Goal: Task Accomplishment & Management: Use online tool/utility

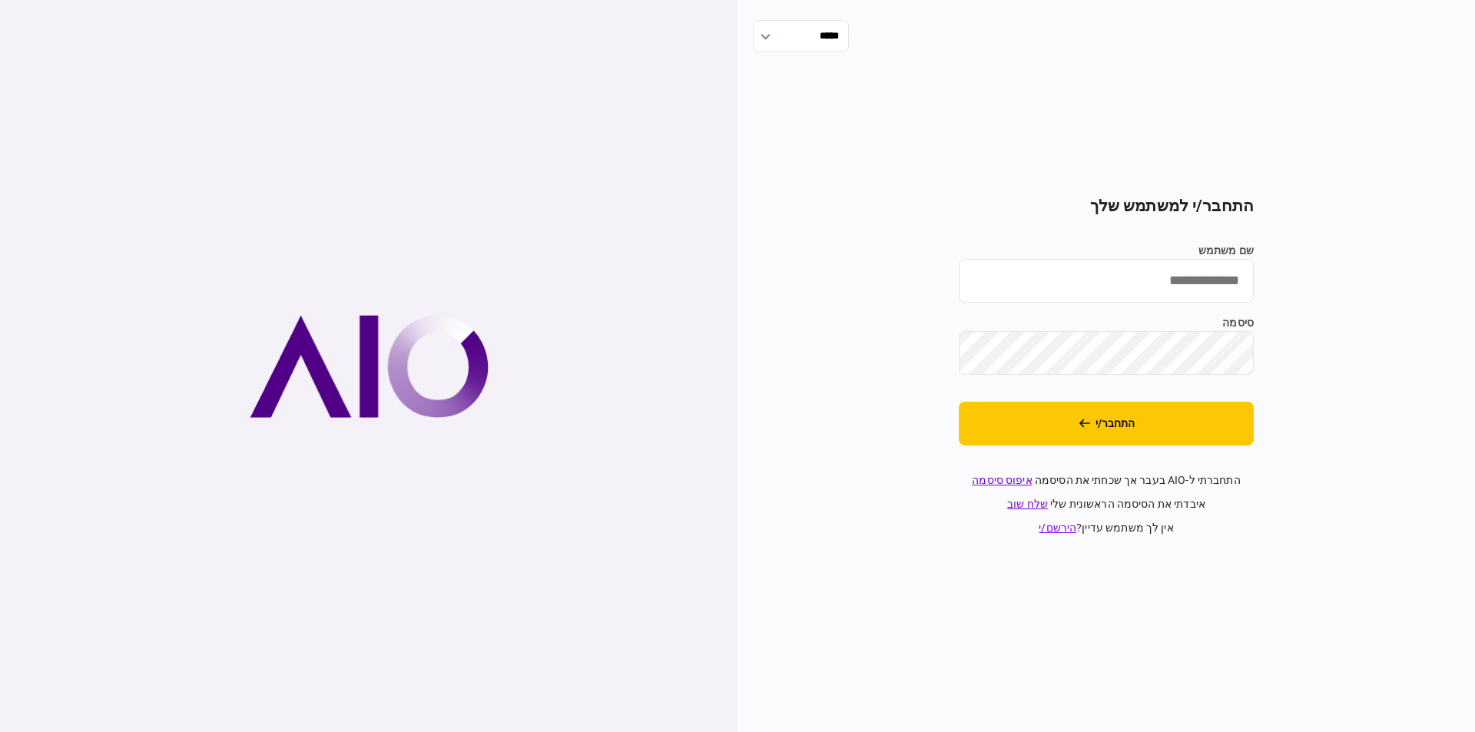
type input "*********"
click at [1070, 392] on section "התחבר/י למשתמש שלך שם משתמש ********* סיסמה התחבר/י התחברתי ל-AIO בעבר אך שכחתי…" at bounding box center [1106, 367] width 295 height 340
click at [1069, 406] on button "התחבר/י" at bounding box center [1106, 424] width 295 height 44
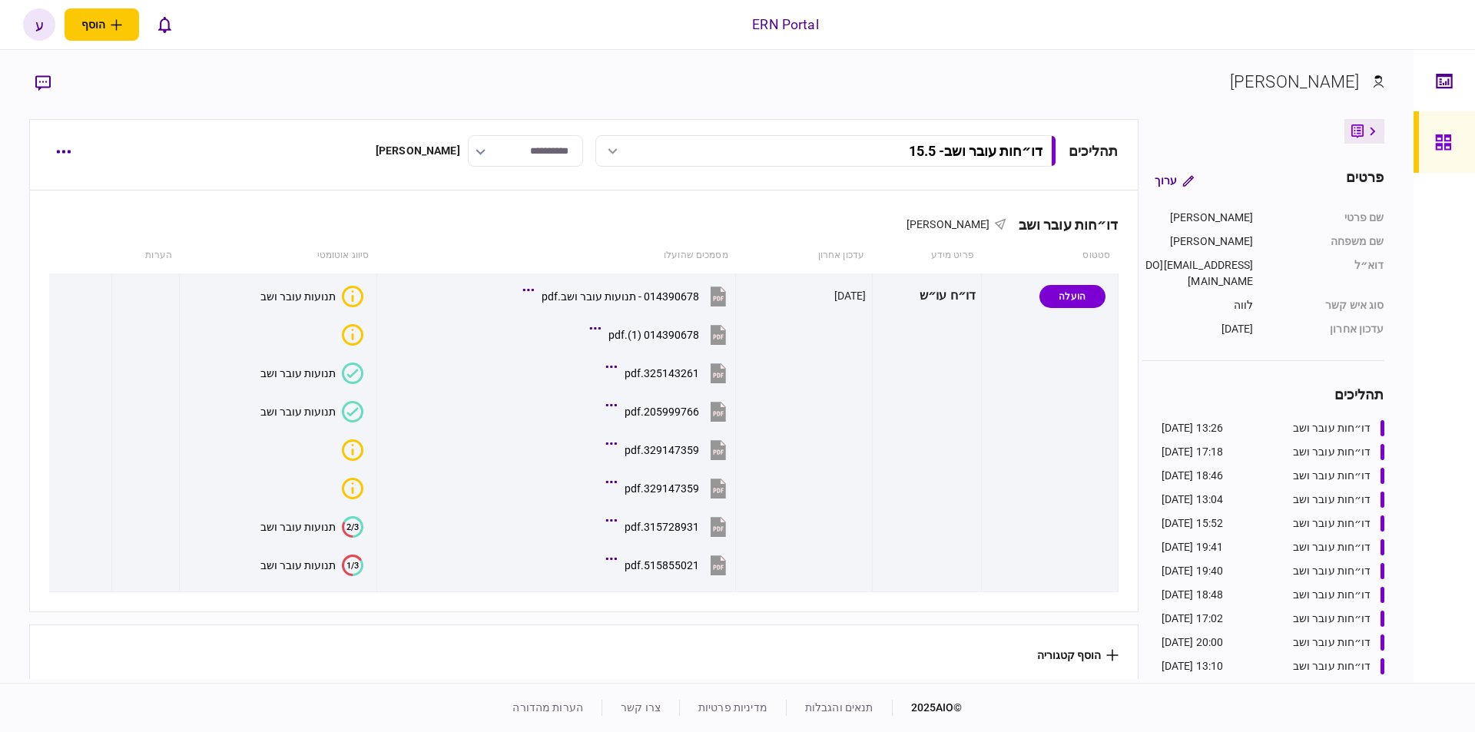
click at [46, 141] on div "תהליכים דו״חות עובר ושב - 15.5 דו״חות עובר ושב - 24.8 13:26 24/08/2025 דו״חות ע…" at bounding box center [583, 154] width 1109 height 71
click at [55, 141] on button "button" at bounding box center [63, 152] width 28 height 28
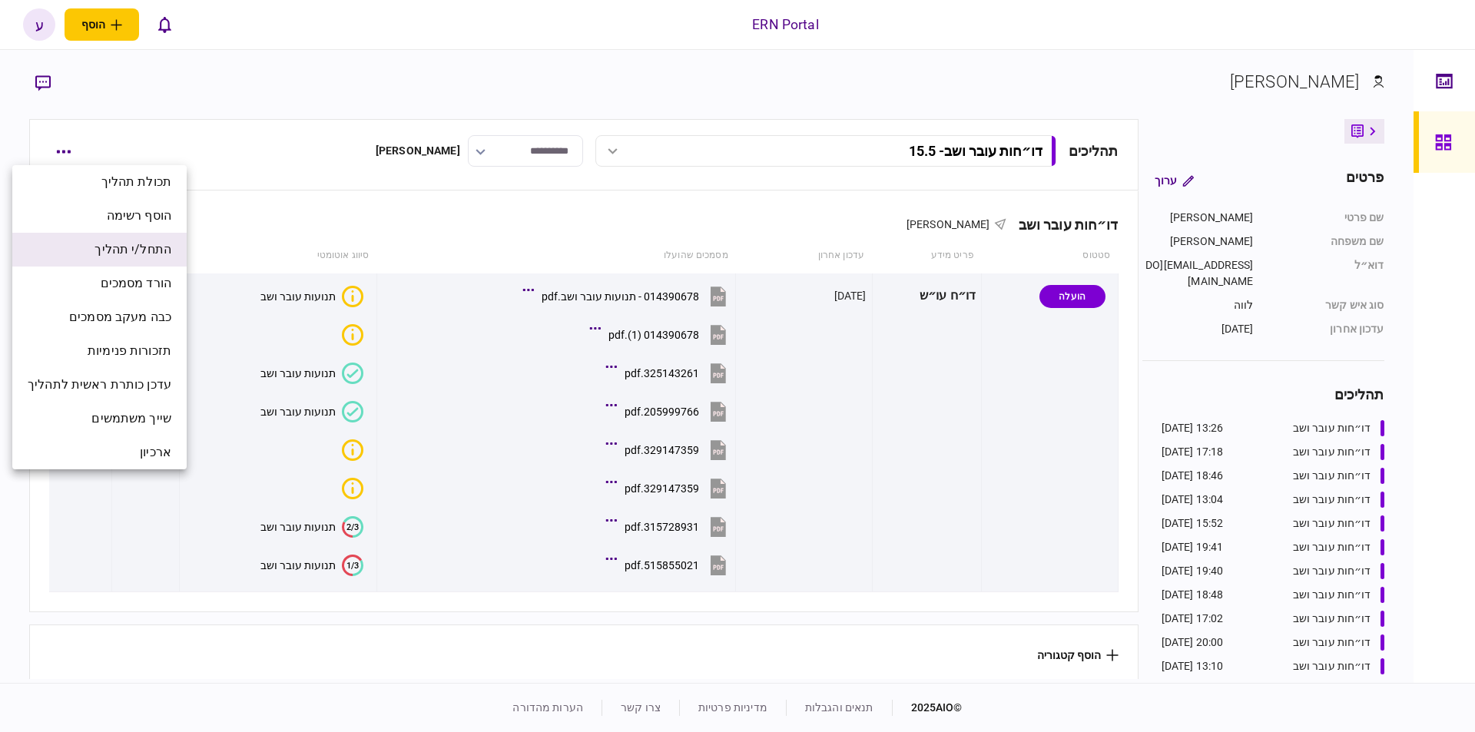
click at [134, 248] on span "התחל/י תהליך" at bounding box center [133, 250] width 77 height 18
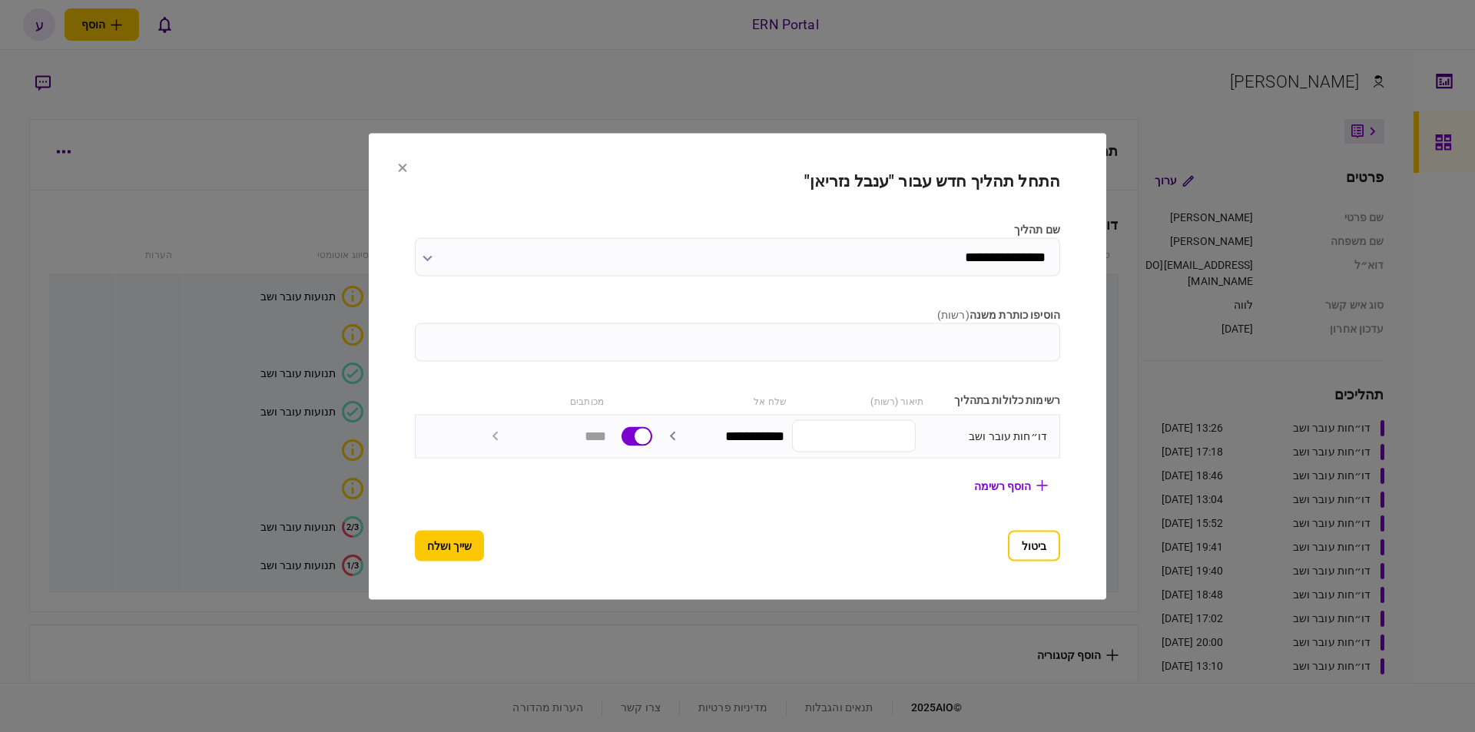
click at [1025, 353] on input "הוסיפו כותרת משנה ( רשות )" at bounding box center [738, 342] width 646 height 38
type input "****"
click at [424, 543] on button "שייך ושלח" at bounding box center [449, 545] width 69 height 31
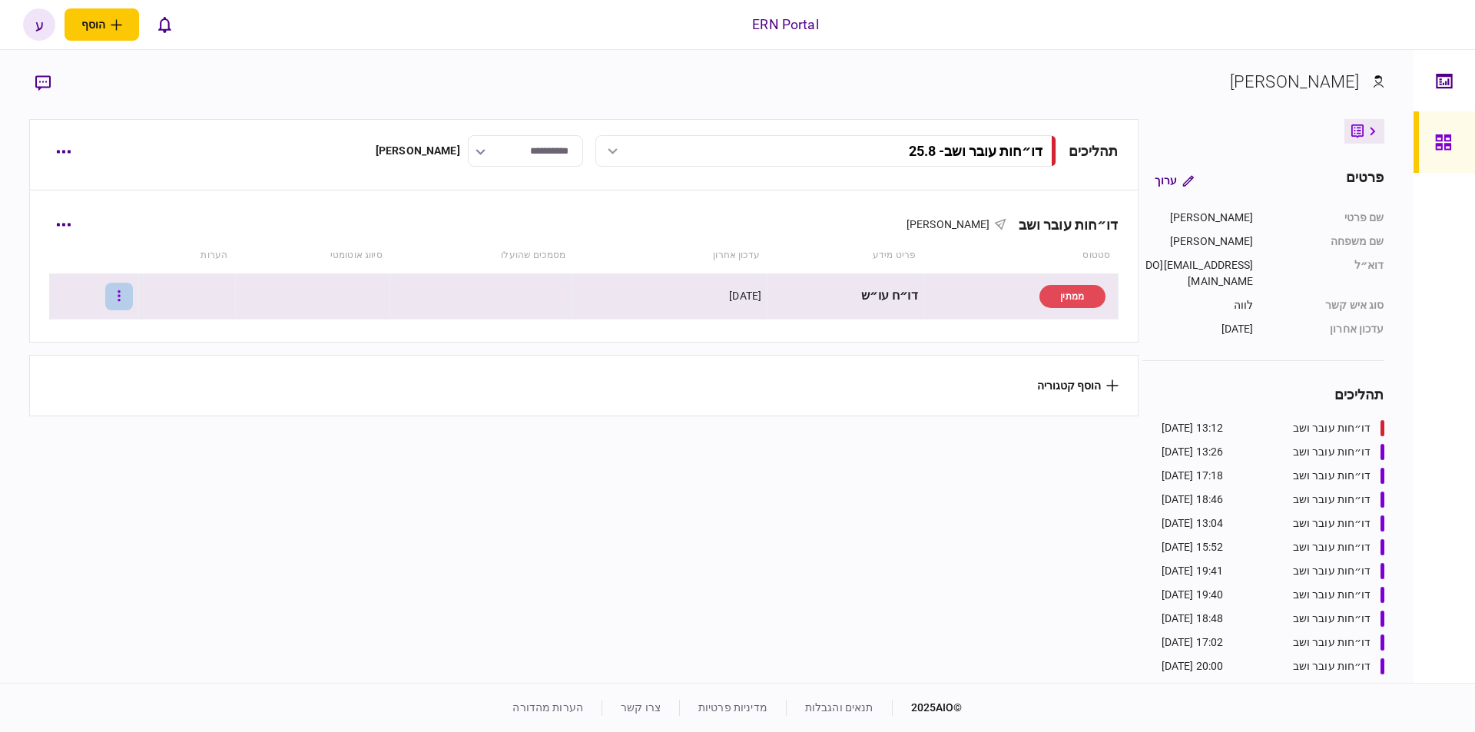
click at [128, 283] on button "button" at bounding box center [119, 297] width 28 height 28
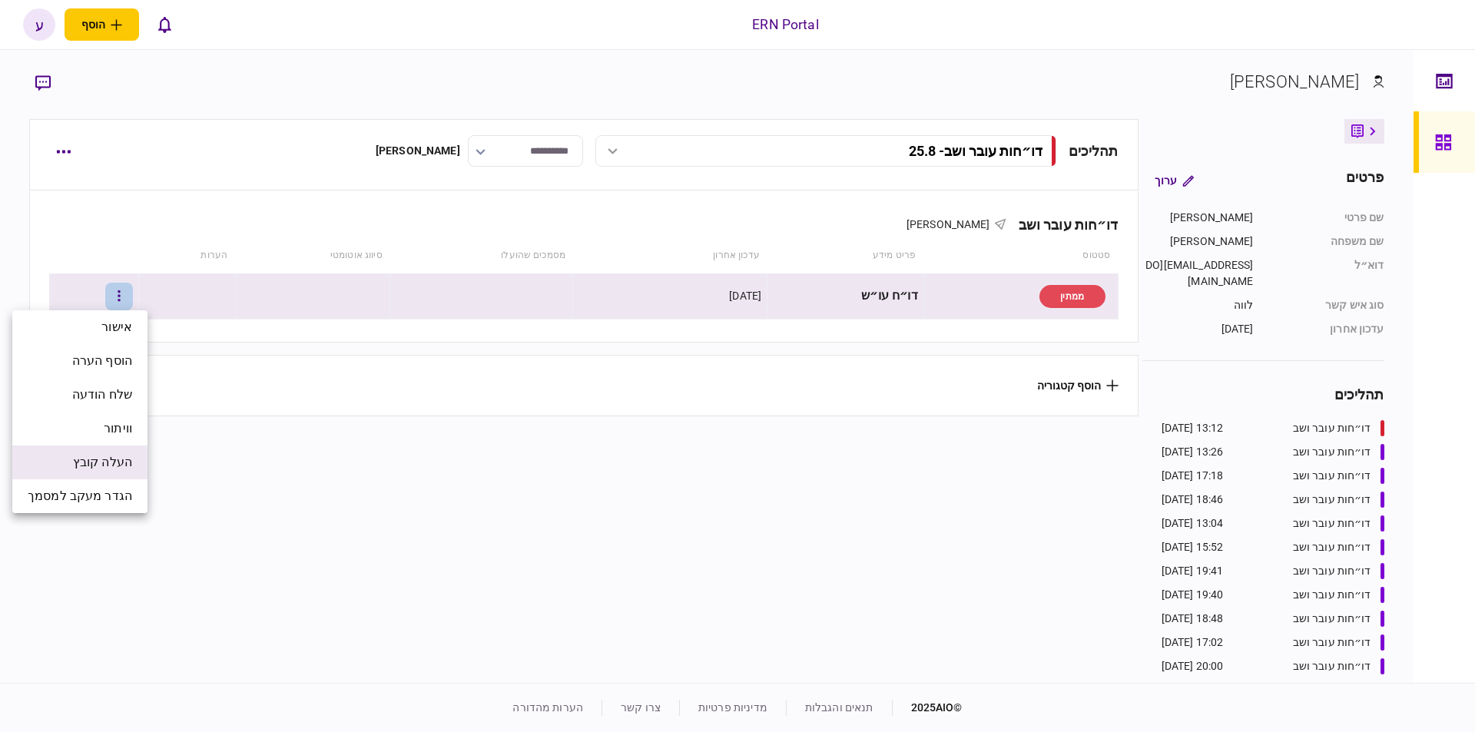
click at [115, 476] on li "העלה קובץ" at bounding box center [79, 463] width 135 height 34
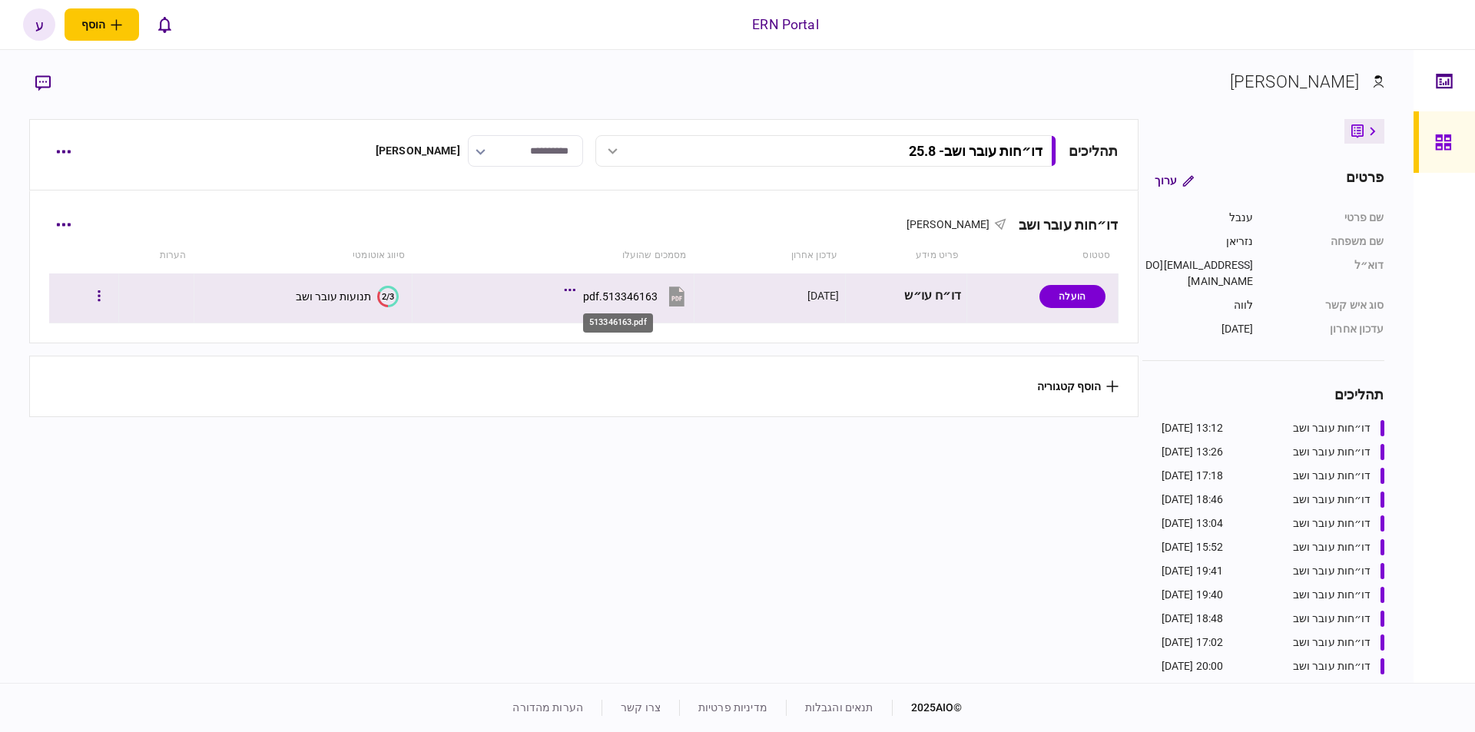
click at [652, 292] on div "513346163.pdf" at bounding box center [620, 296] width 75 height 12
click at [337, 295] on div "תנועות עובר ושב" at bounding box center [333, 296] width 75 height 12
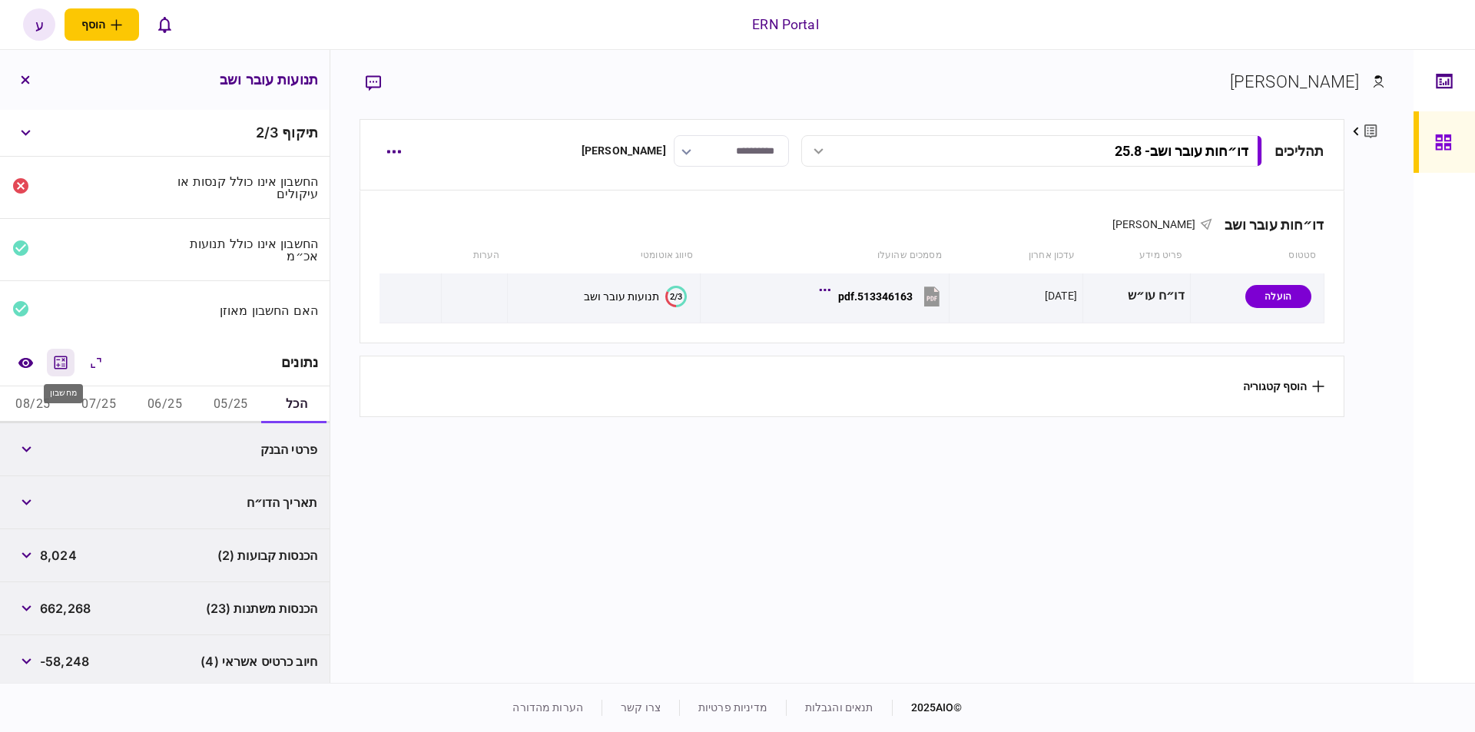
click at [65, 357] on icon "מחשבון" at bounding box center [60, 362] width 18 height 18
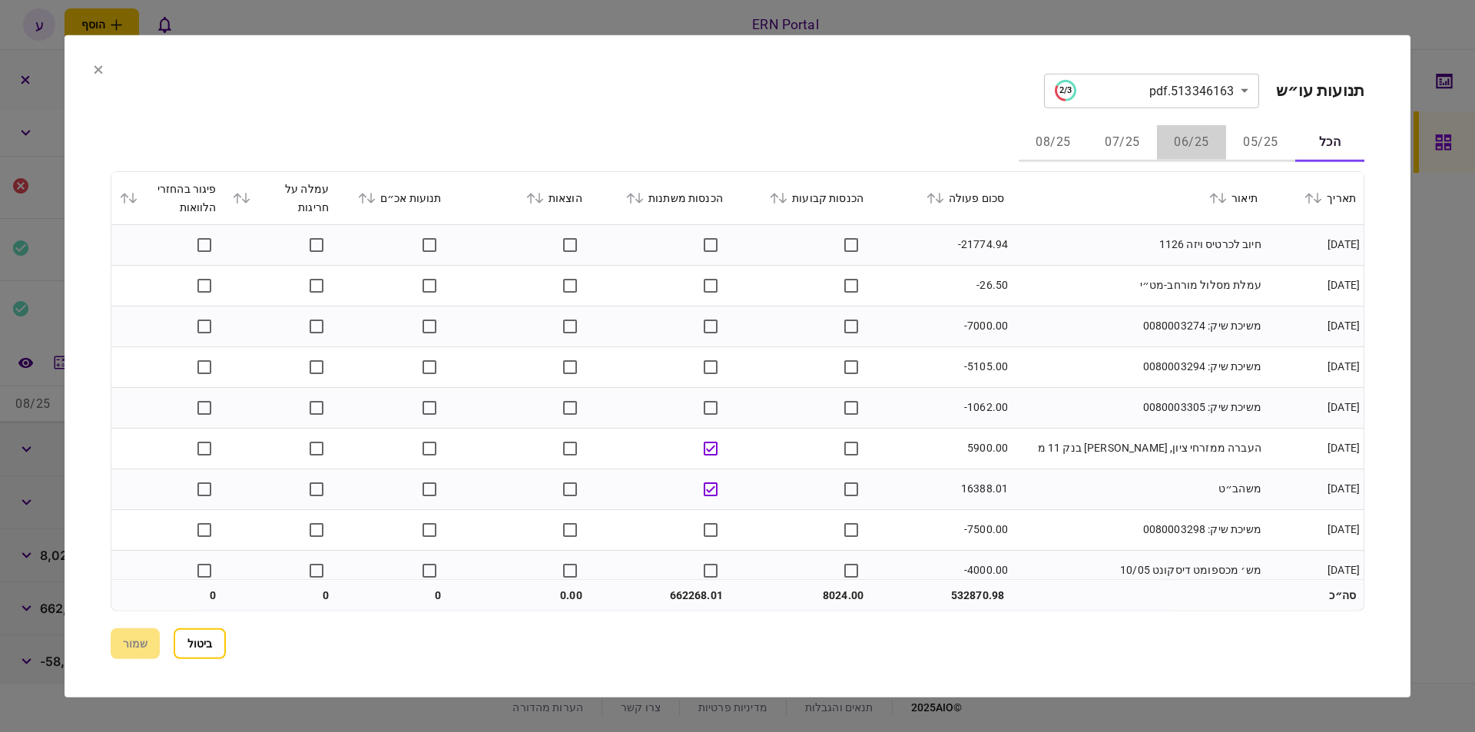
click at [1192, 145] on button "06/25" at bounding box center [1191, 142] width 69 height 37
click at [944, 200] on icon at bounding box center [939, 198] width 8 height 11
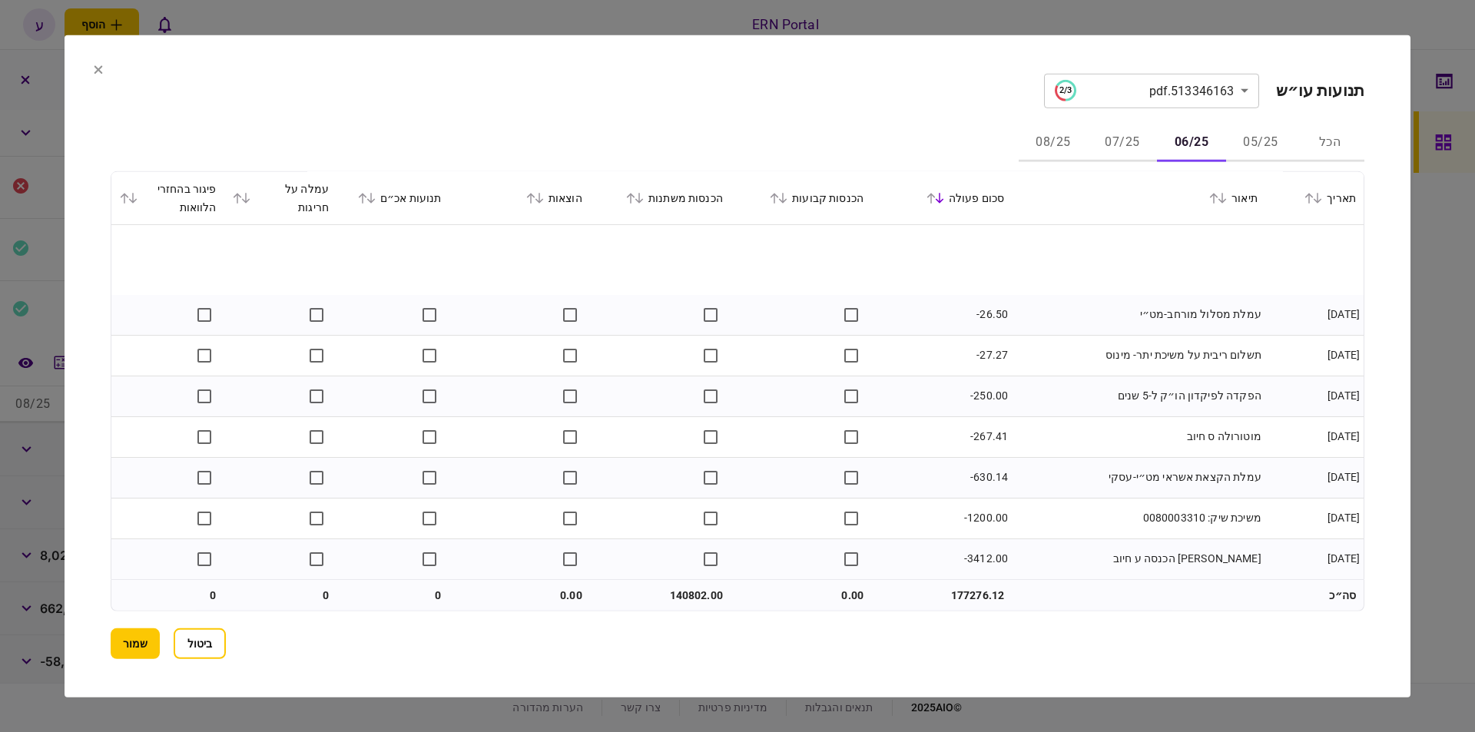
scroll to position [261, 0]
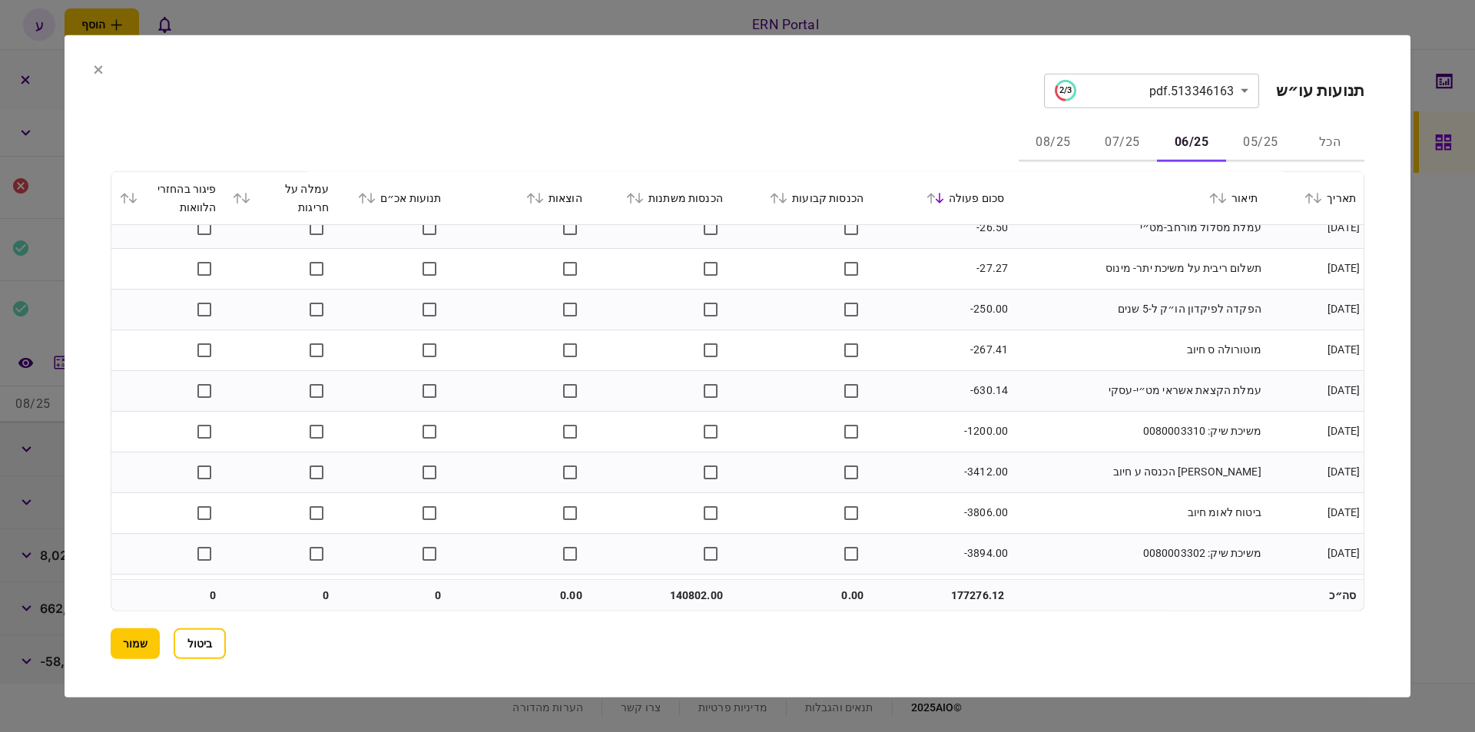
drag, startPoint x: 1186, startPoint y: 347, endPoint x: 1273, endPoint y: 344, distance: 87.7
click at [1273, 344] on tr "[DATE] מוטורולה ס חיוב -267.41" at bounding box center [737, 350] width 1253 height 41
copy tr "מוטורולה ס חיוב"
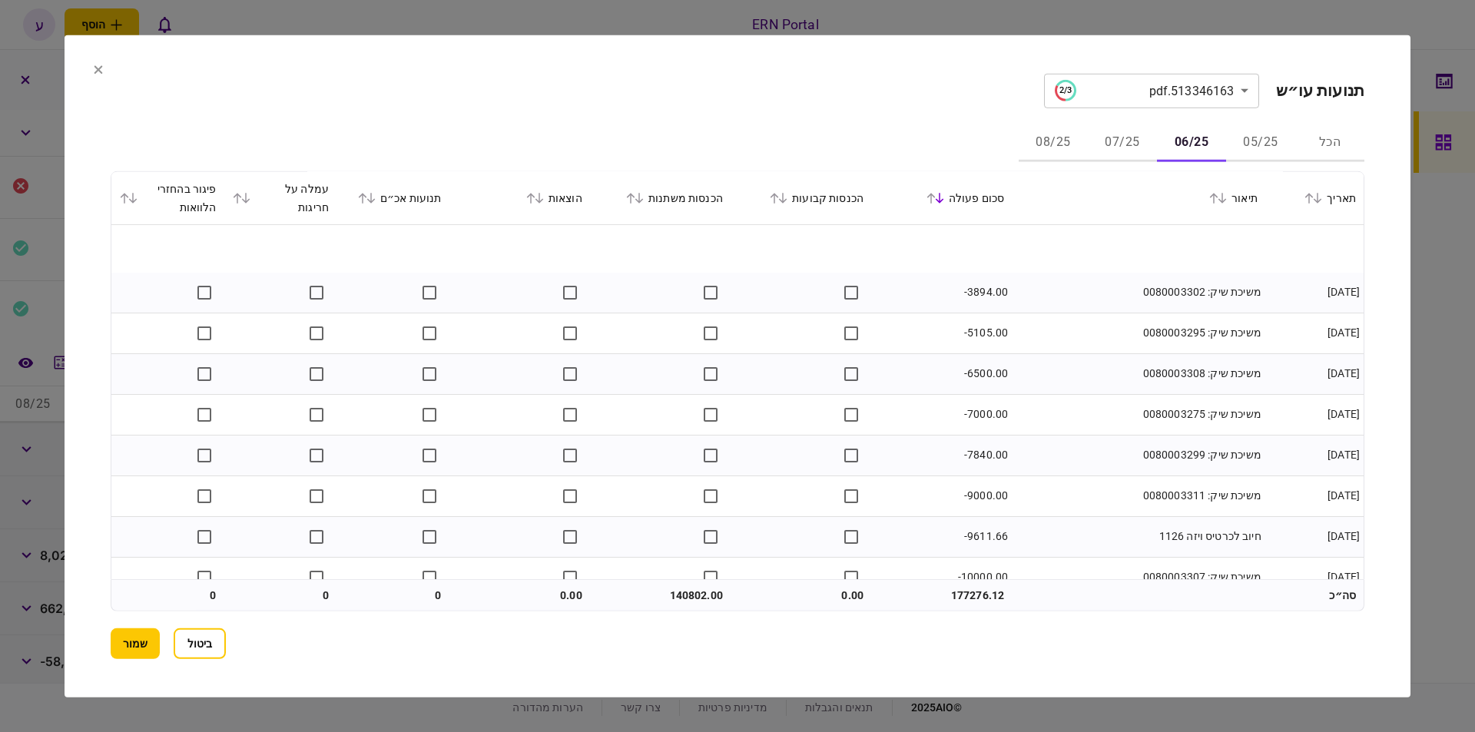
scroll to position [584, 0]
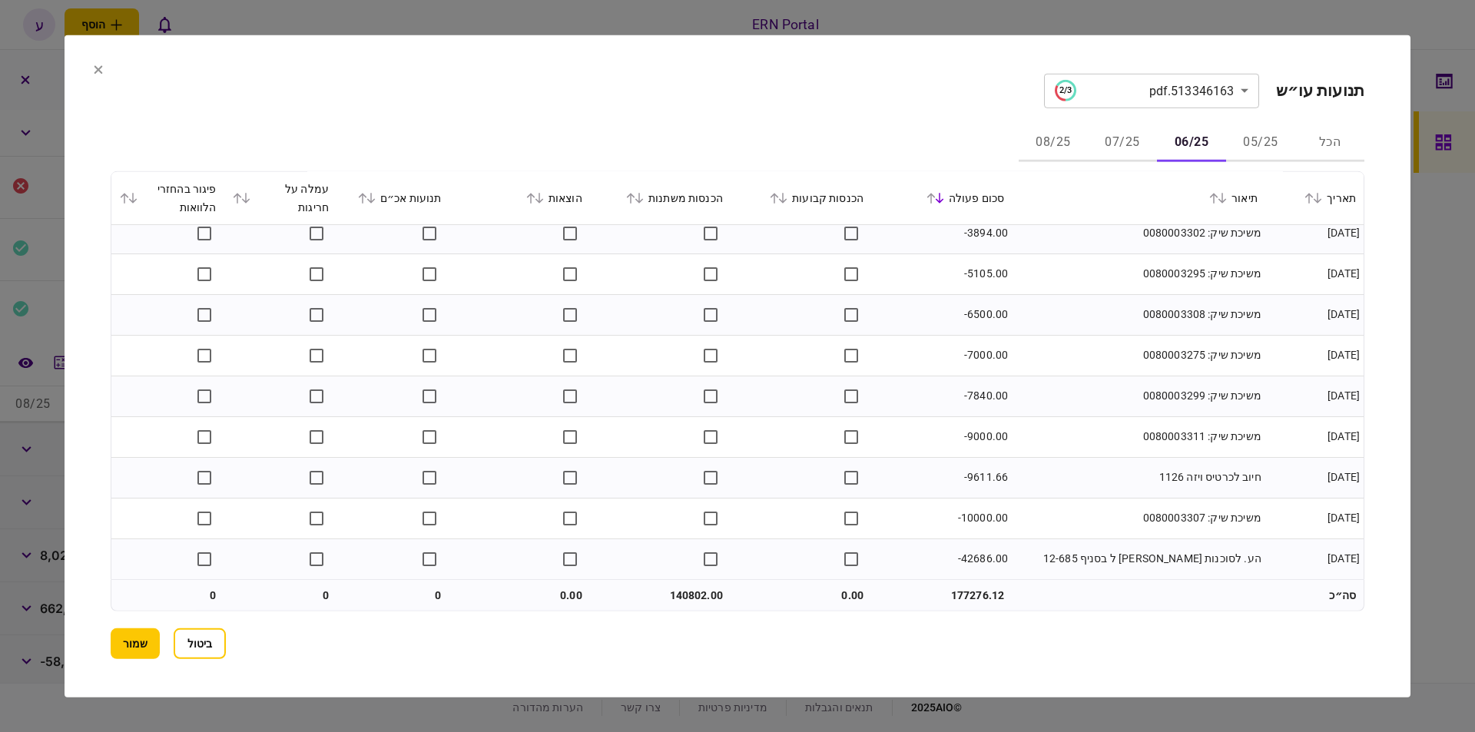
click at [1114, 129] on button "07/25" at bounding box center [1122, 142] width 69 height 37
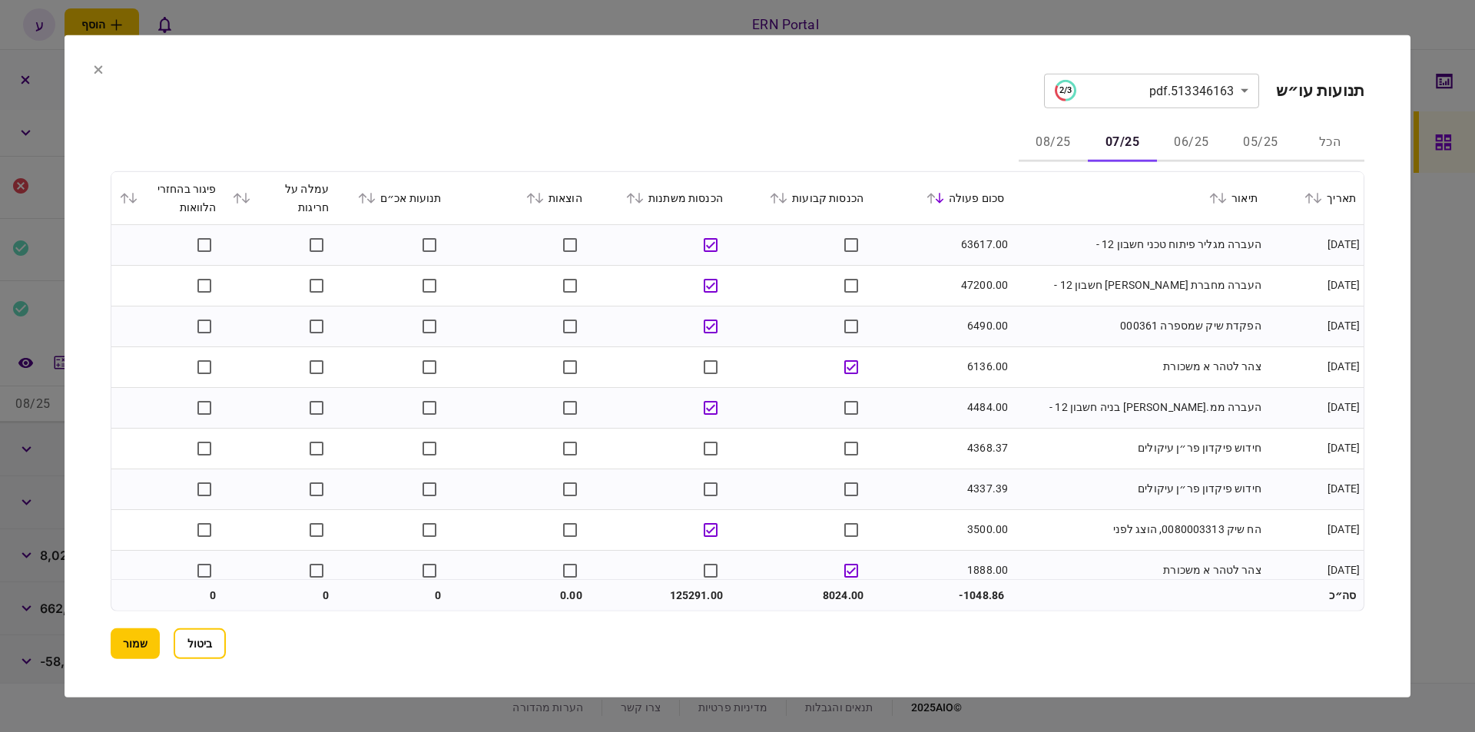
click at [931, 196] on div "סכום פעולה" at bounding box center [941, 197] width 125 height 18
click at [944, 200] on icon at bounding box center [939, 197] width 9 height 11
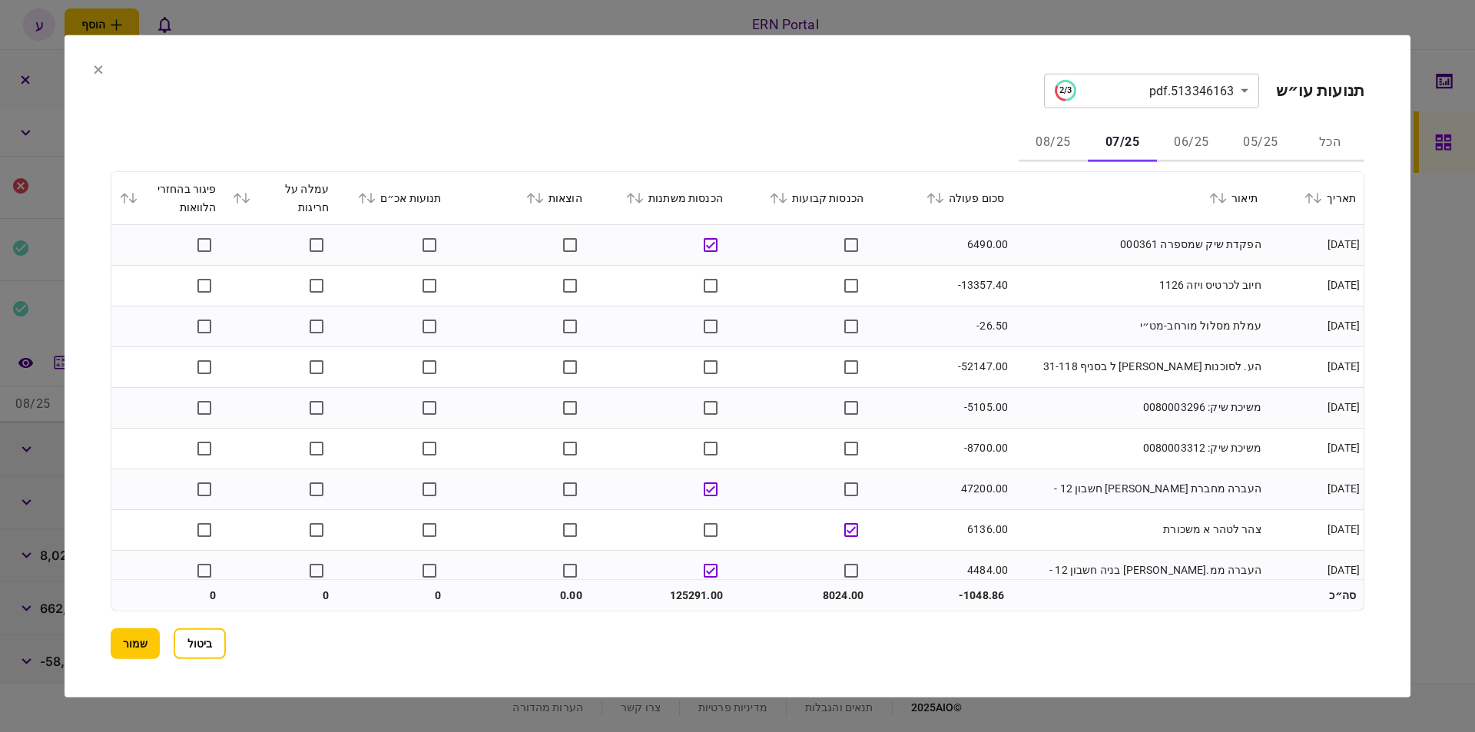
click at [948, 206] on div "סכום פעולה" at bounding box center [941, 197] width 125 height 18
click at [944, 202] on icon at bounding box center [939, 197] width 9 height 11
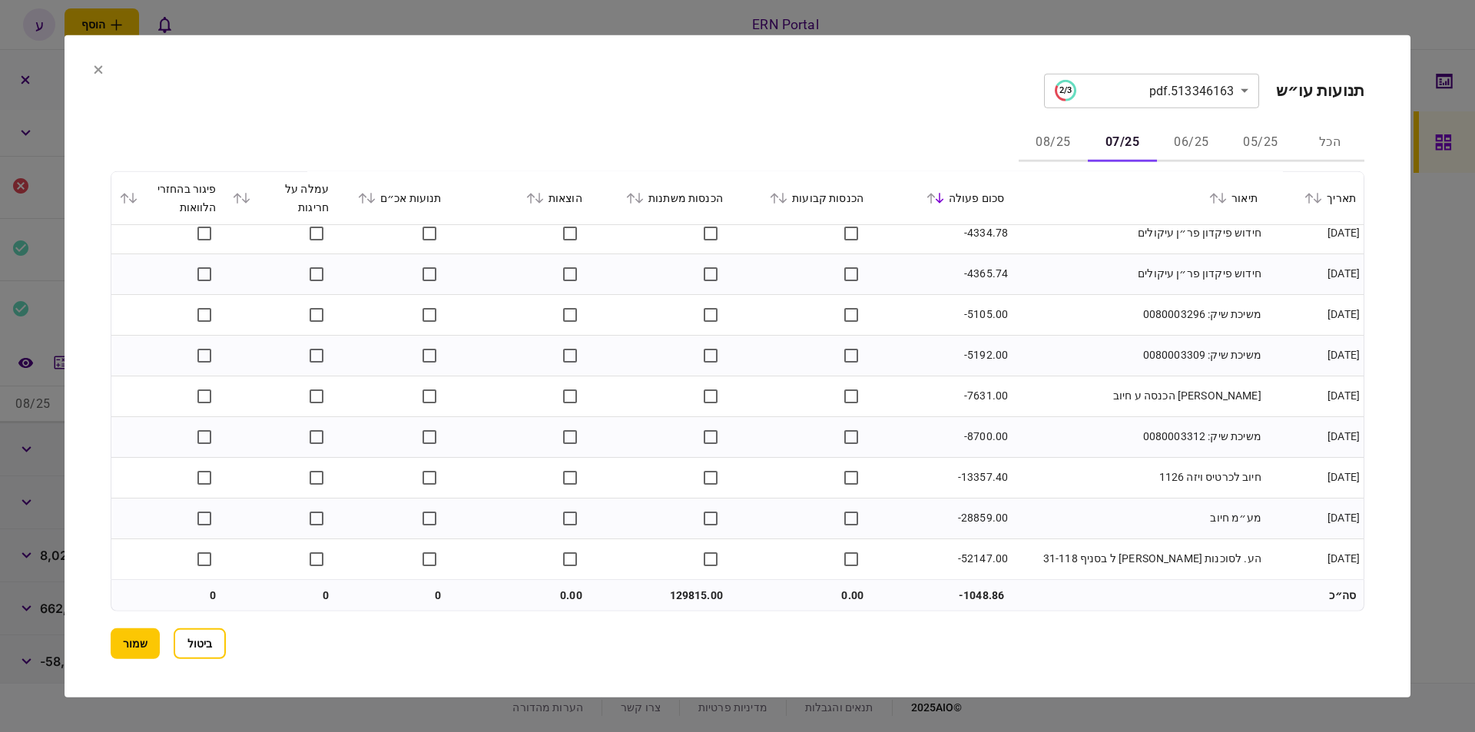
scroll to position [869, 0]
click at [1040, 498] on td "מע״מ חיוב" at bounding box center [1139, 518] width 254 height 41
click at [1049, 142] on button "08/25" at bounding box center [1053, 142] width 69 height 37
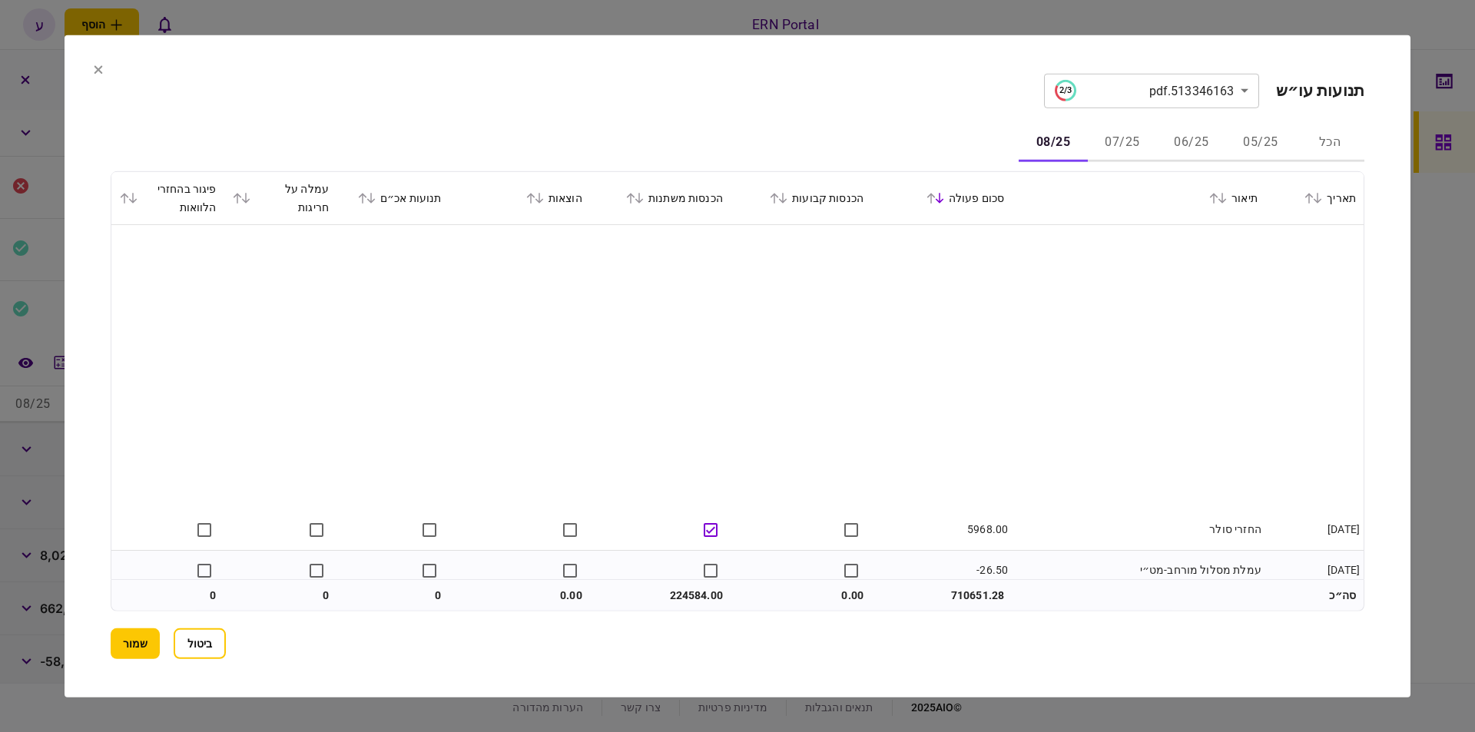
scroll to position [299, 0]
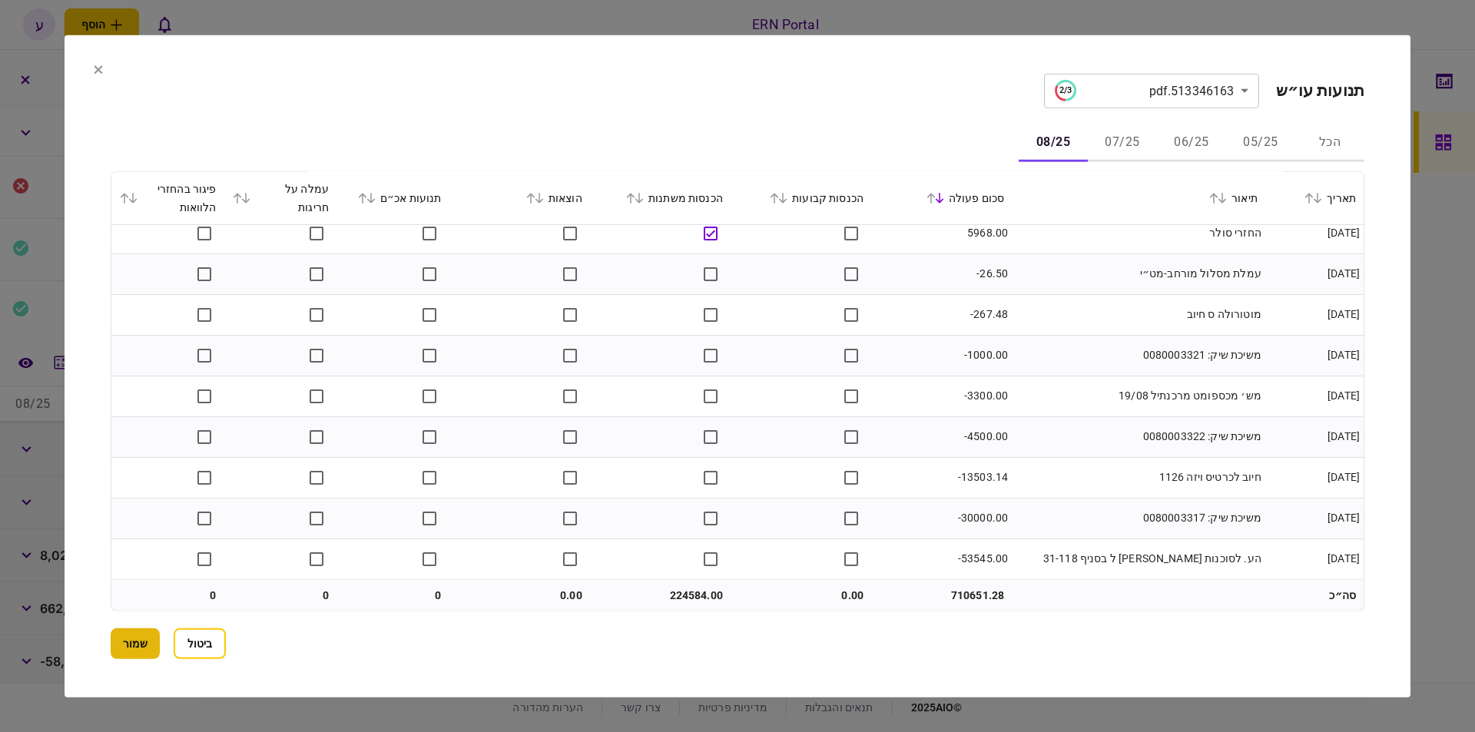
click at [123, 646] on button "שמור" at bounding box center [135, 644] width 49 height 31
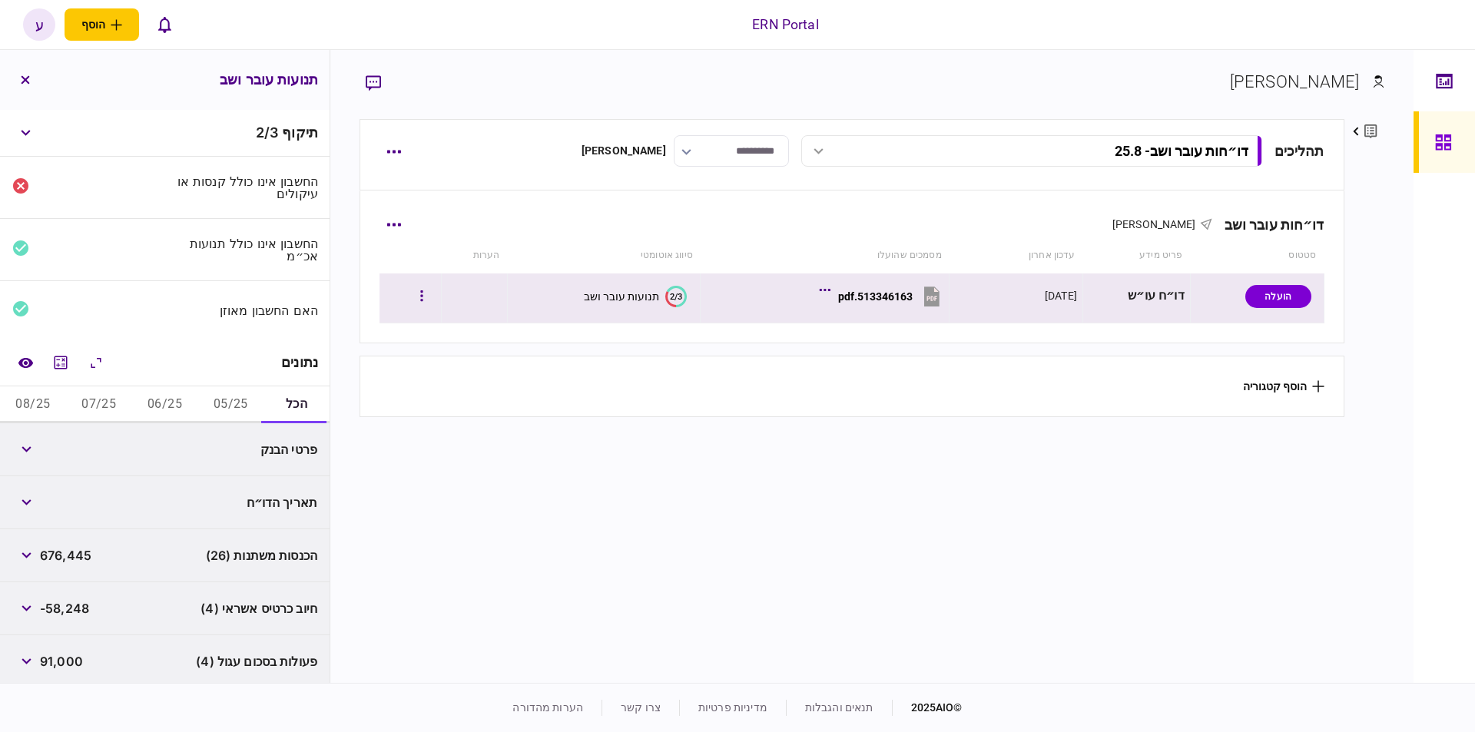
click at [915, 303] on button "513346163.pdf" at bounding box center [883, 296] width 121 height 35
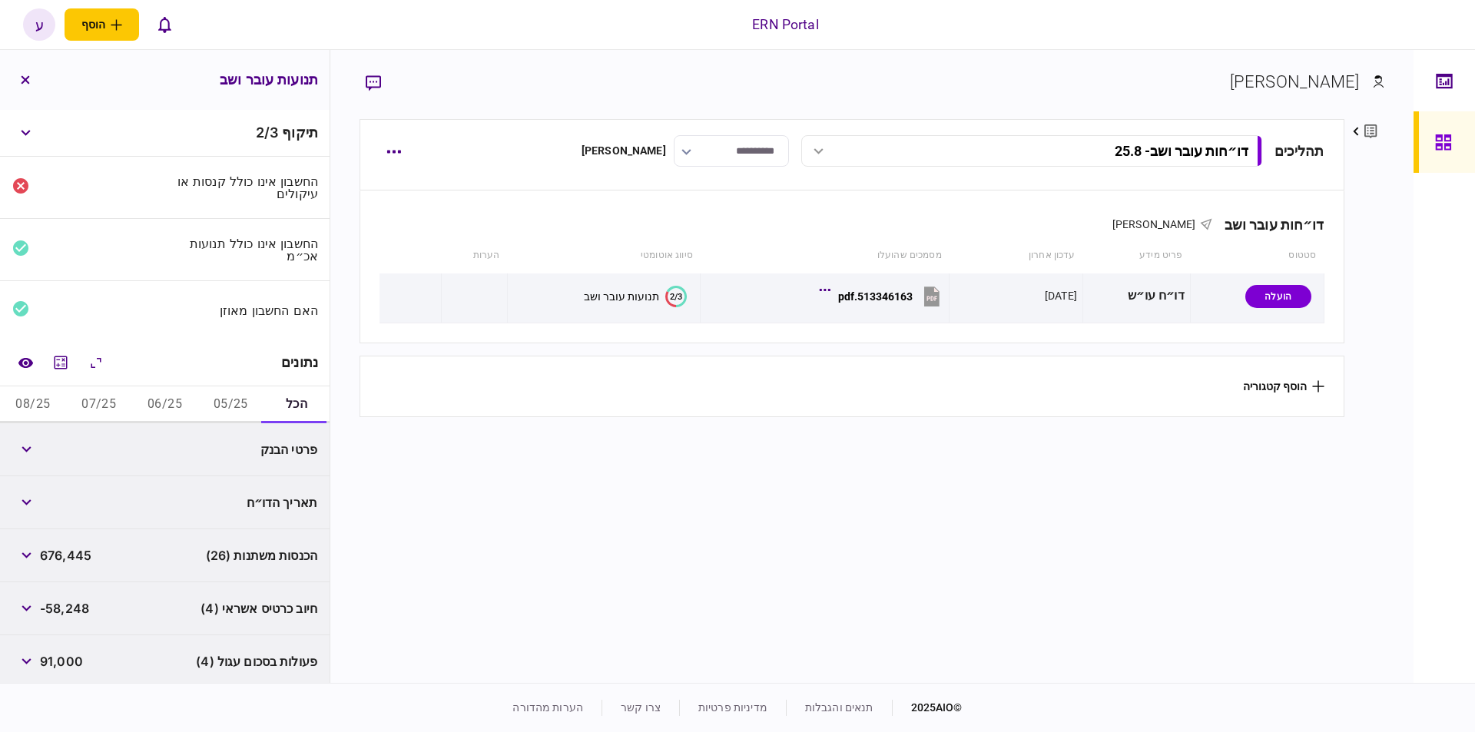
click at [238, 403] on button "05/25" at bounding box center [230, 405] width 66 height 37
click at [167, 403] on button "06/25" at bounding box center [165, 405] width 66 height 37
drag, startPoint x: 112, startPoint y: 442, endPoint x: 53, endPoint y: 444, distance: 59.2
click at [53, 444] on div "הכנסות משתנות (6) 140,802" at bounding box center [165, 449] width 330 height 53
click at [56, 443] on span "140,802" at bounding box center [65, 449] width 51 height 18
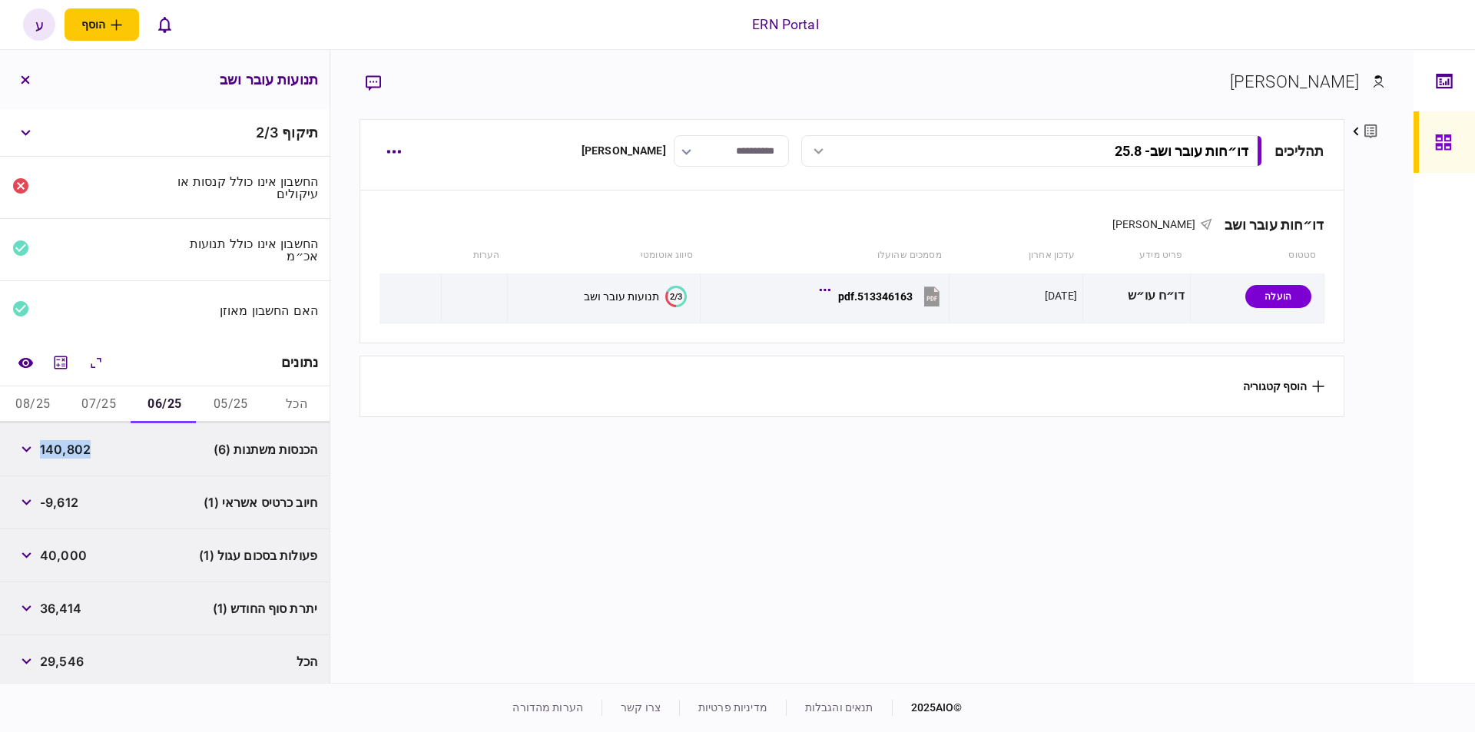
click at [56, 443] on span "140,802" at bounding box center [65, 449] width 51 height 18
copy span "140,802"
click at [118, 404] on button "07/25" at bounding box center [99, 405] width 66 height 37
click at [161, 399] on button "06/25" at bounding box center [165, 405] width 66 height 37
click at [54, 602] on span "36,414" at bounding box center [60, 608] width 41 height 18
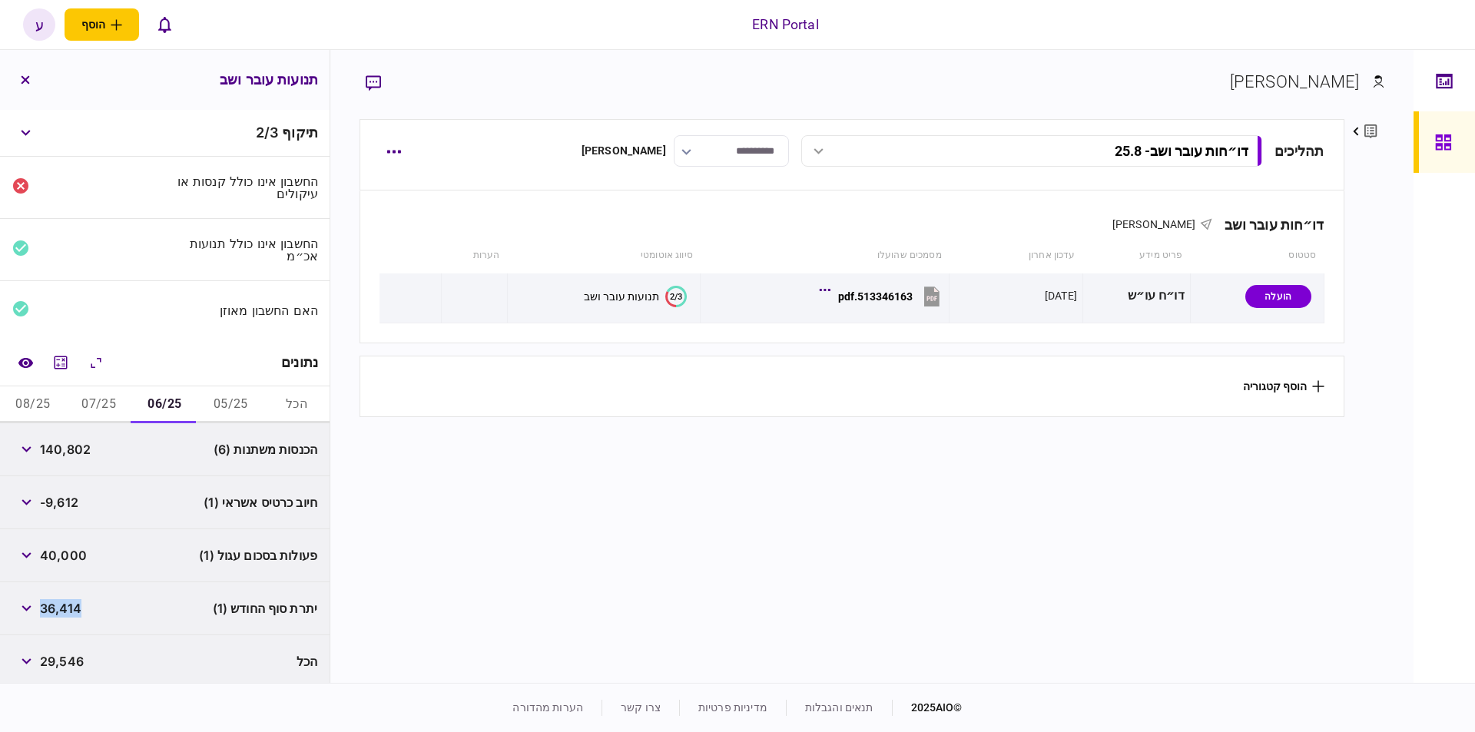
click at [54, 602] on span "36,414" at bounding box center [60, 608] width 41 height 18
copy span "36,414"
click at [115, 407] on button "07/25" at bounding box center [99, 405] width 66 height 37
click at [66, 446] on span "129,815" at bounding box center [63, 449] width 46 height 18
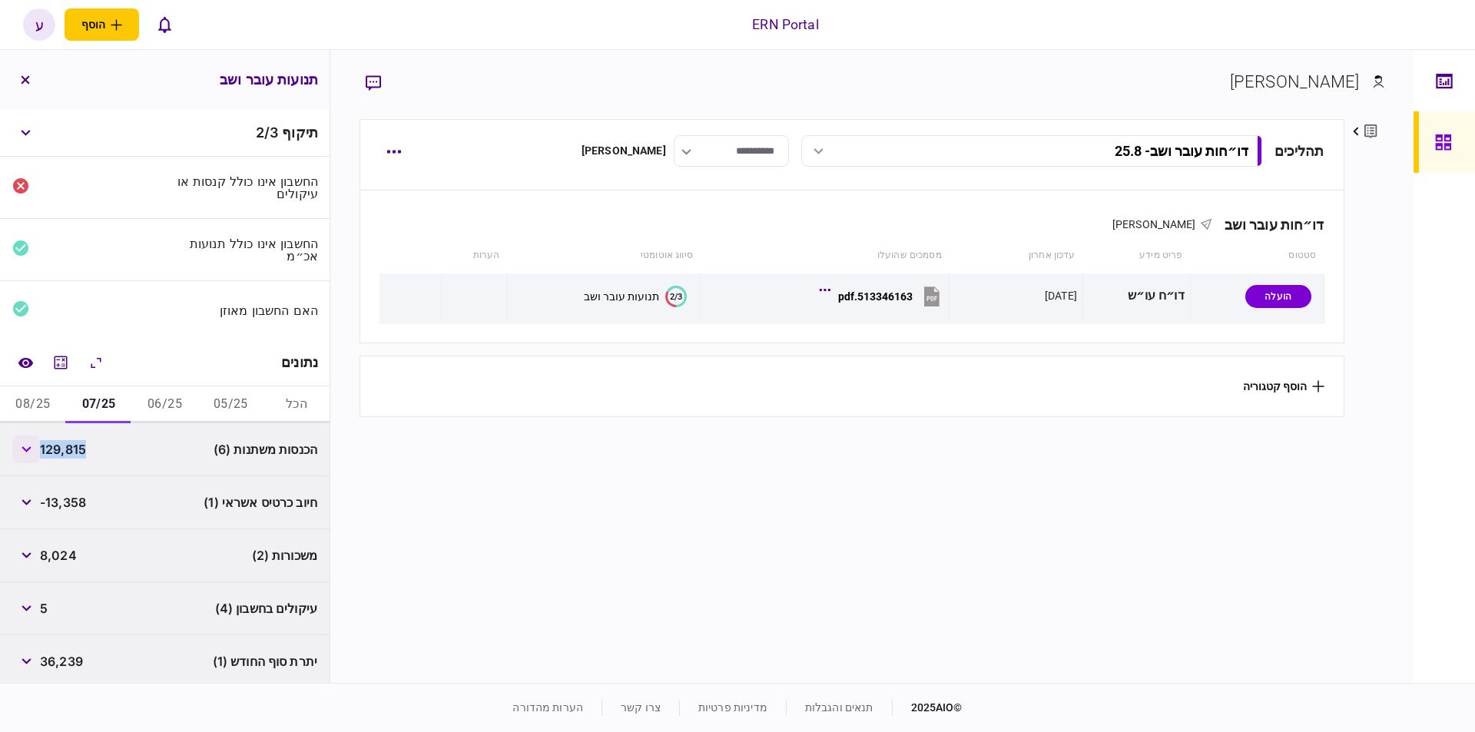
copy span "129,815"
click at [61, 655] on span "36,239" at bounding box center [61, 661] width 43 height 18
copy span "36,239"
click at [146, 615] on div "עיקולים בחשבון (4) 5" at bounding box center [165, 609] width 330 height 53
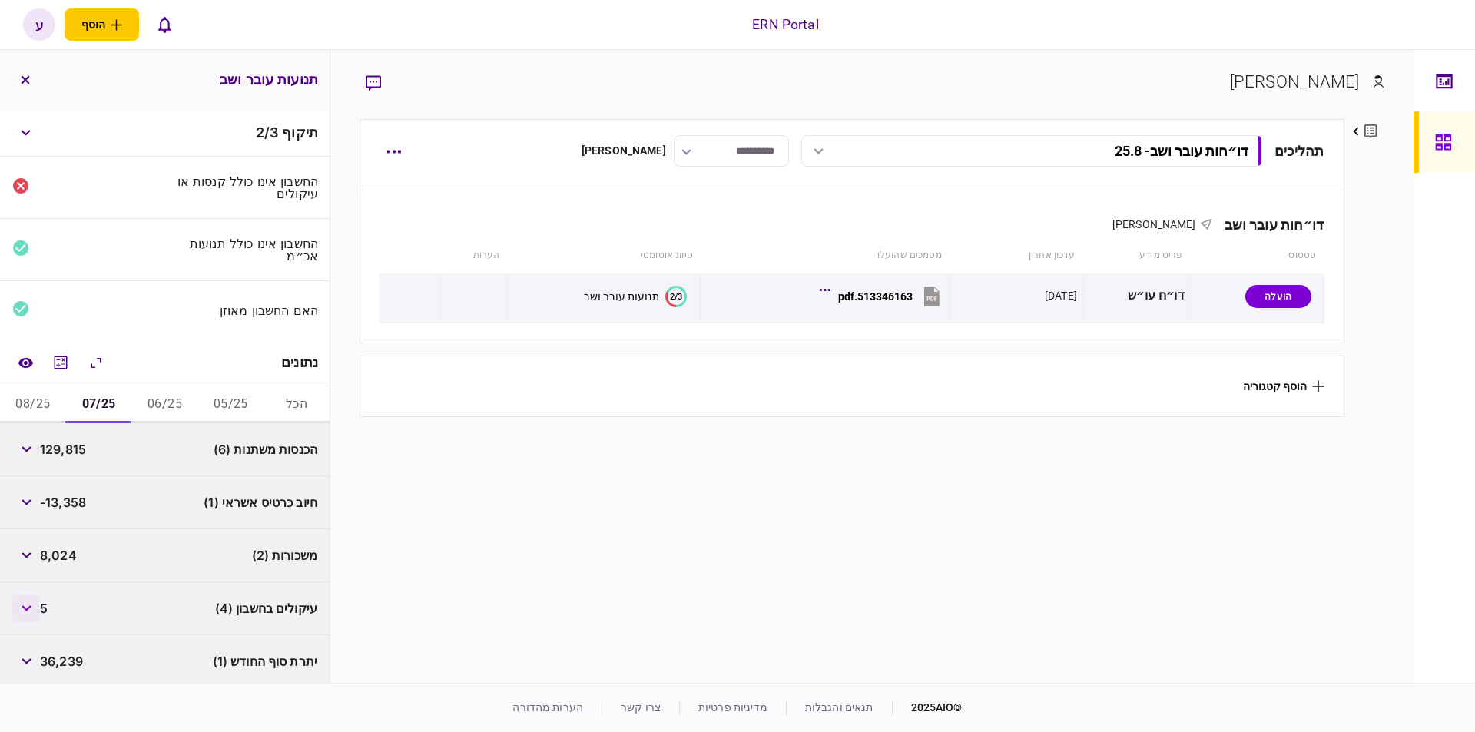
click at [32, 608] on icon "button" at bounding box center [27, 609] width 10 height 6
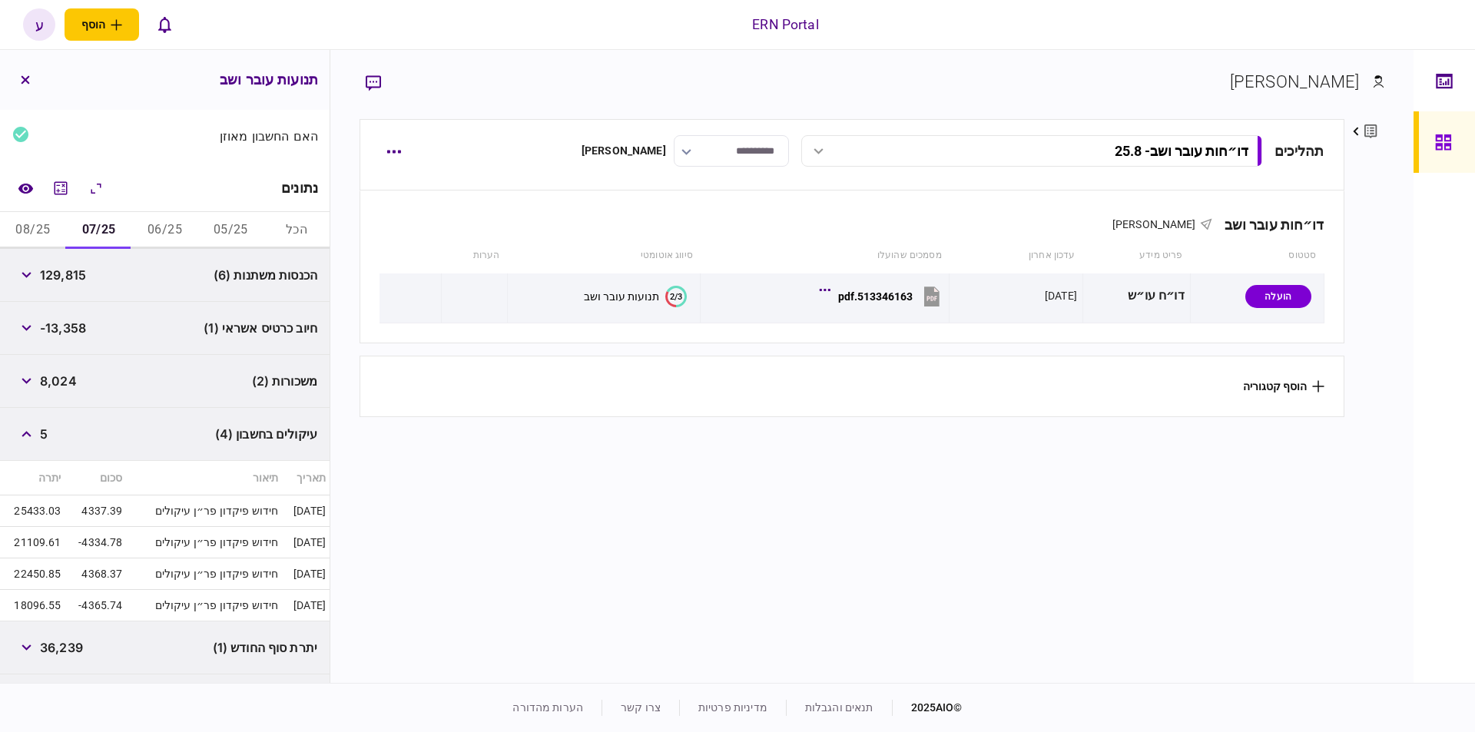
scroll to position [216, 0]
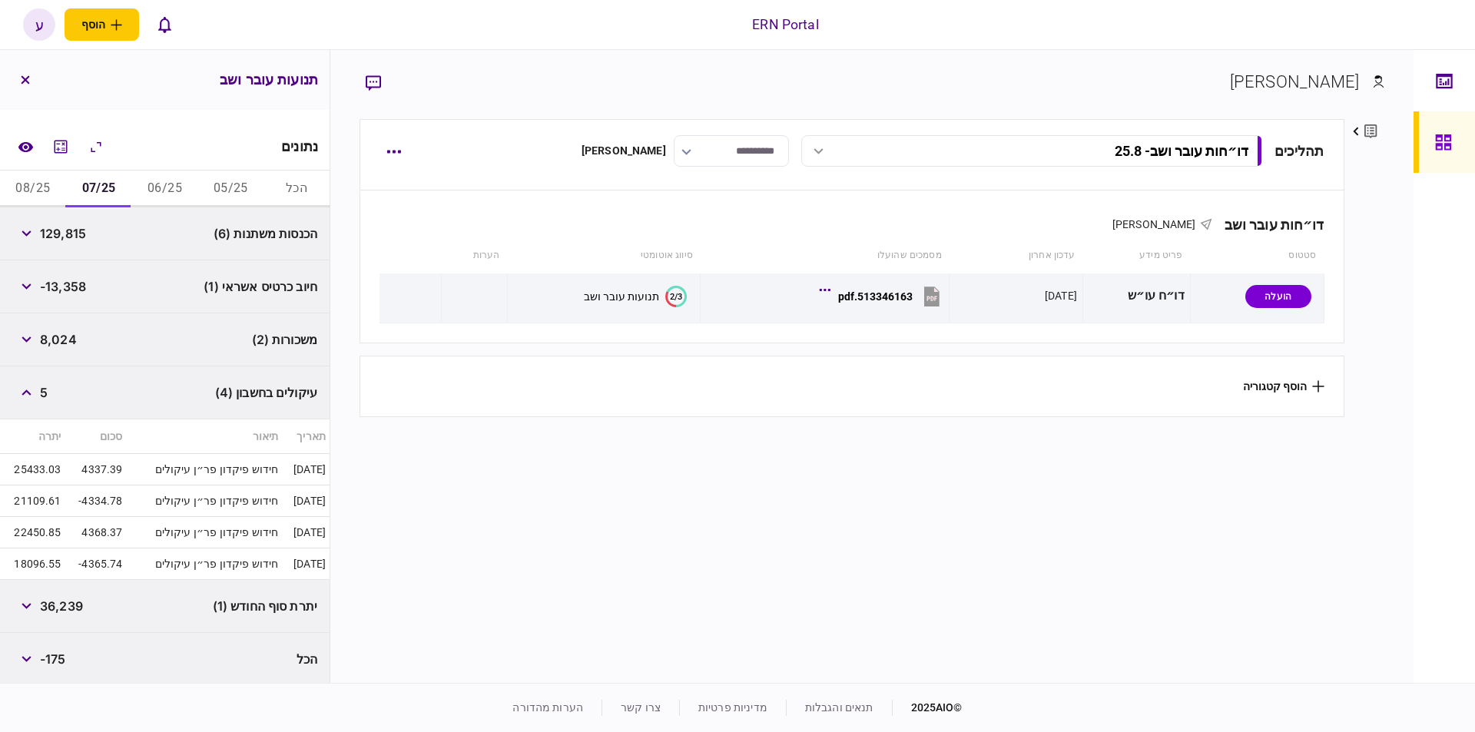
click at [244, 493] on td "חידוש פיקדון פר״ן עיקולים" at bounding box center [204, 502] width 156 height 32
click at [41, 188] on button "08/25" at bounding box center [33, 189] width 66 height 37
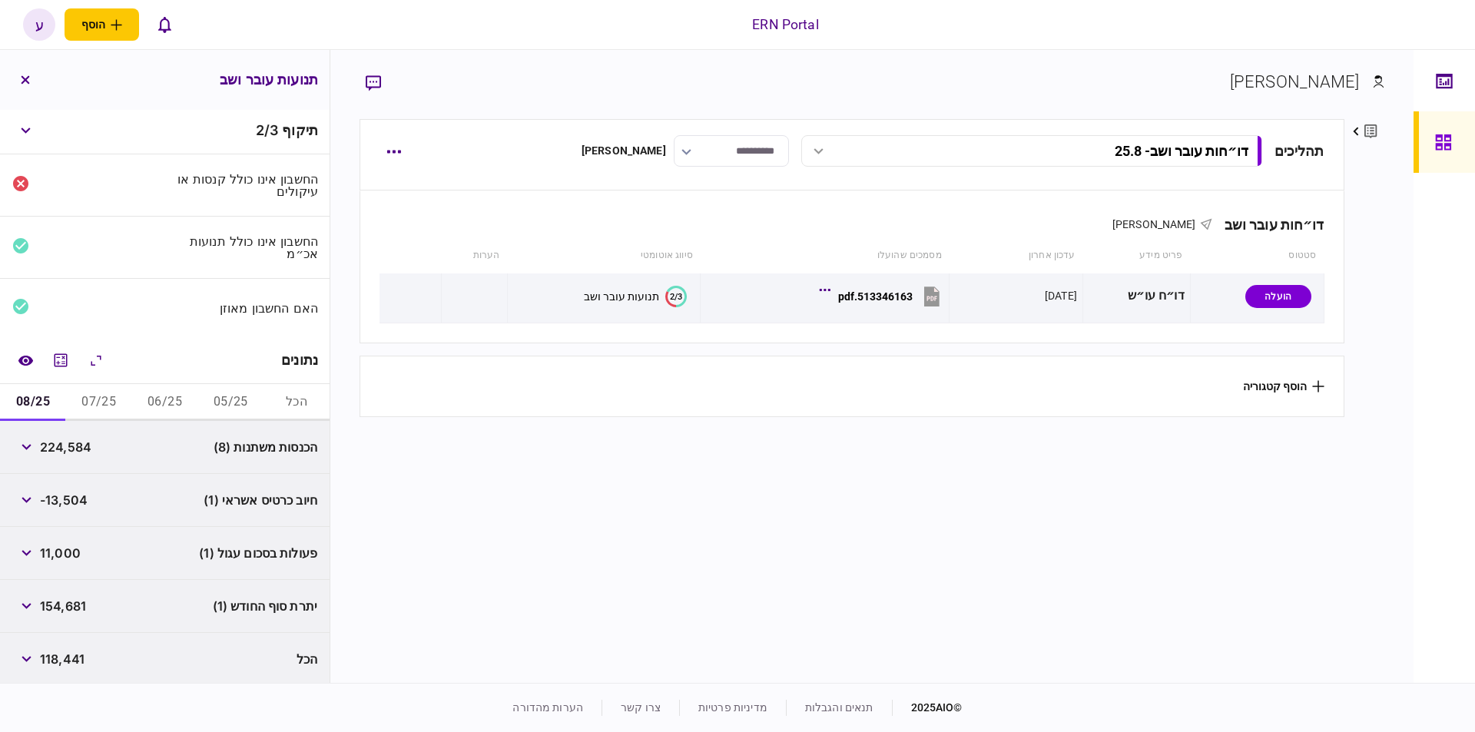
click at [85, 438] on span "224,584" at bounding box center [65, 447] width 51 height 18
copy div "224,584"
click at [23, 433] on button "button" at bounding box center [26, 447] width 28 height 28
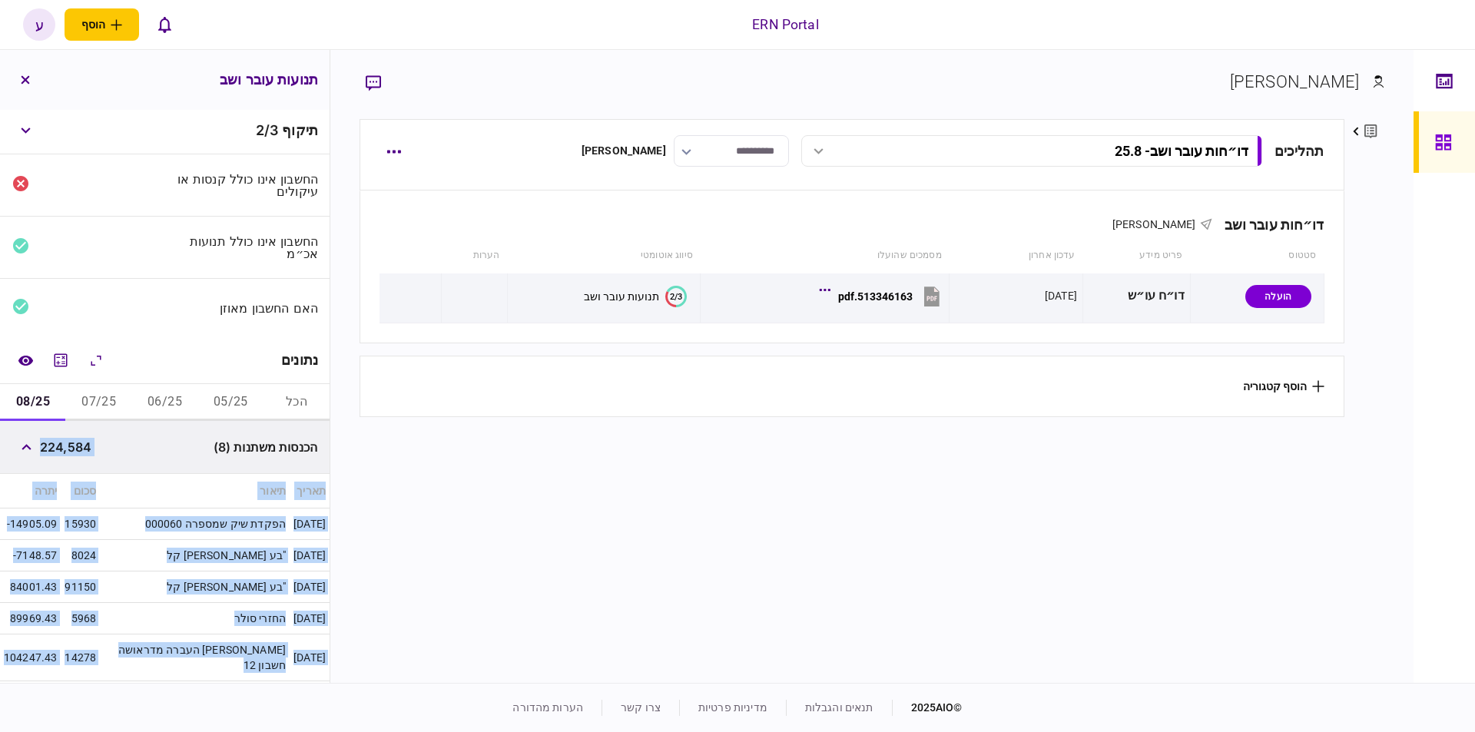
click at [213, 474] on th "תיאור" at bounding box center [195, 491] width 190 height 35
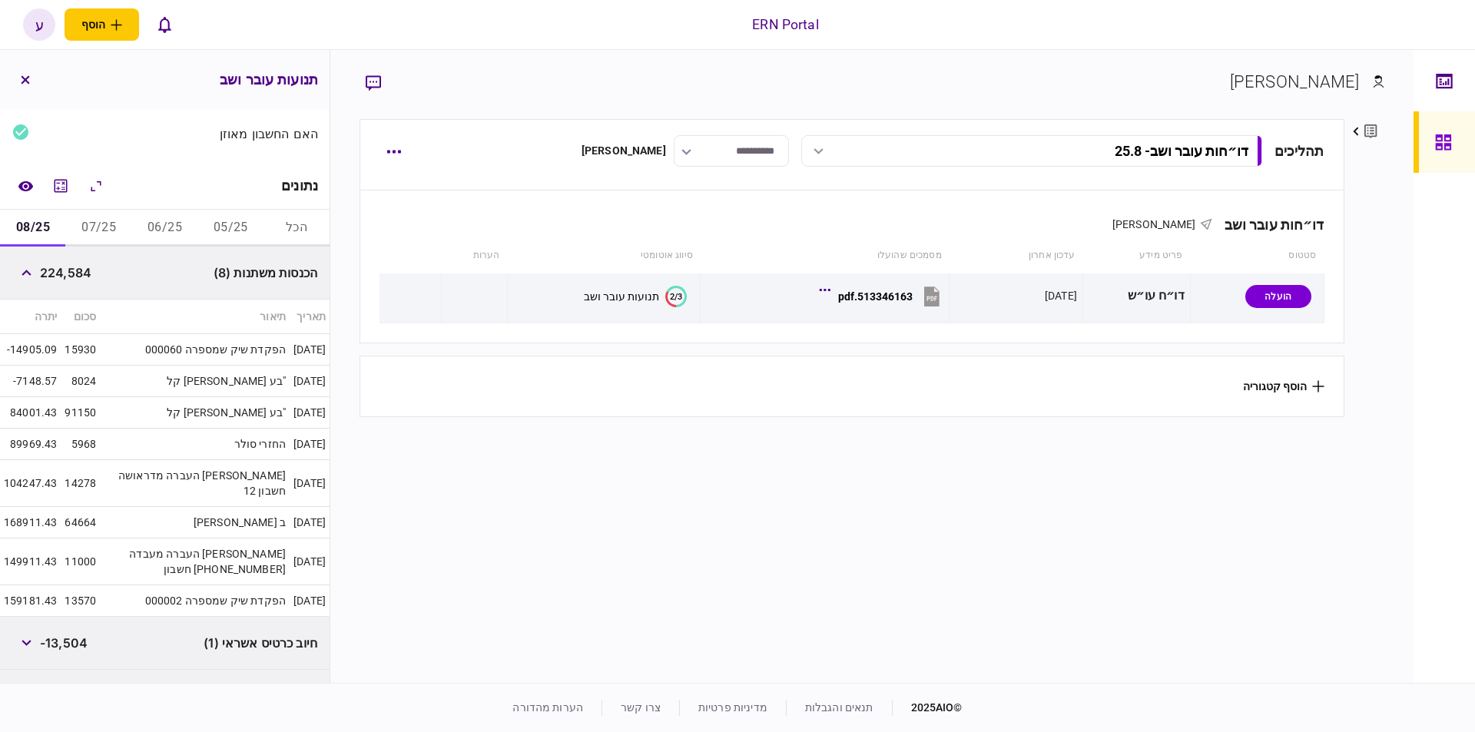
scroll to position [304, 0]
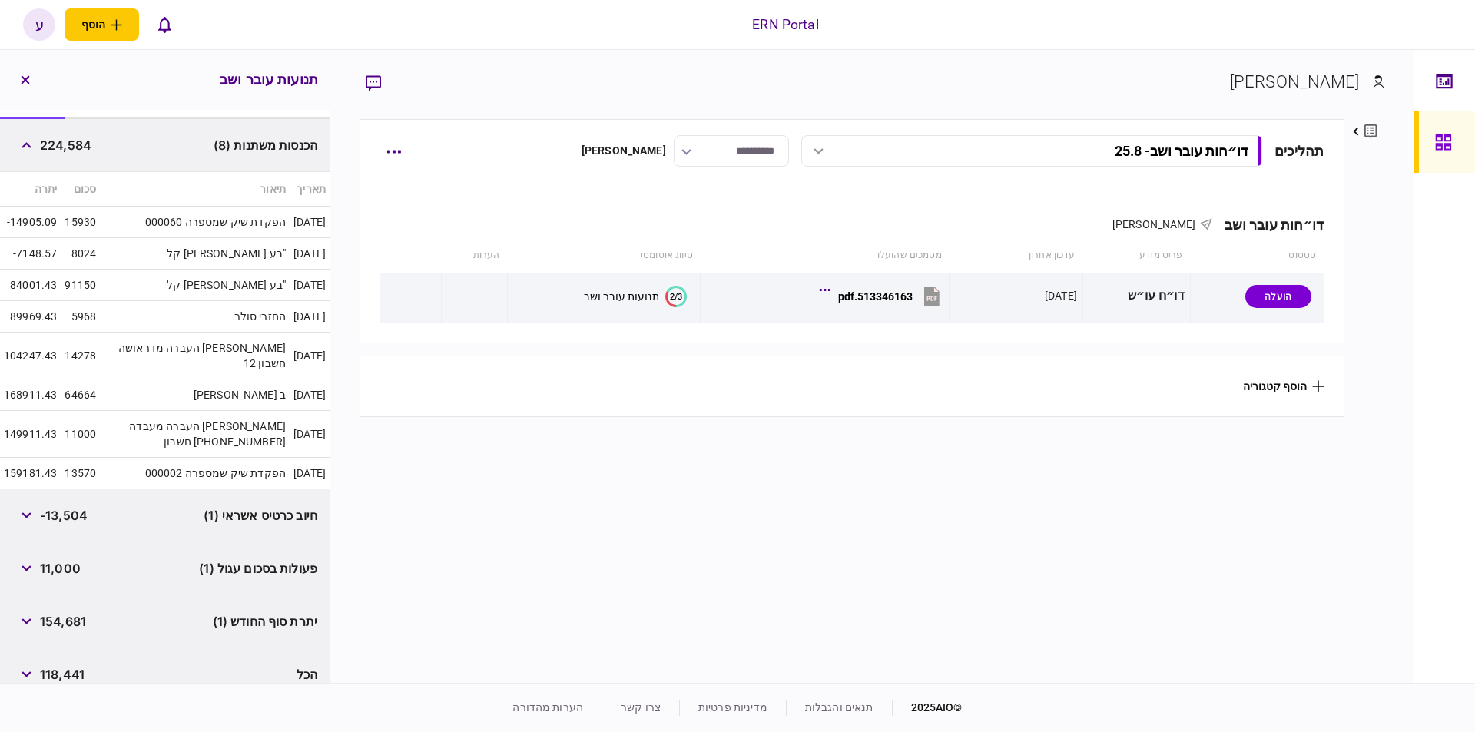
click at [81, 612] on span "154,681" at bounding box center [63, 621] width 46 height 18
copy span "154,681"
click at [75, 141] on span "224,584" at bounding box center [65, 145] width 51 height 18
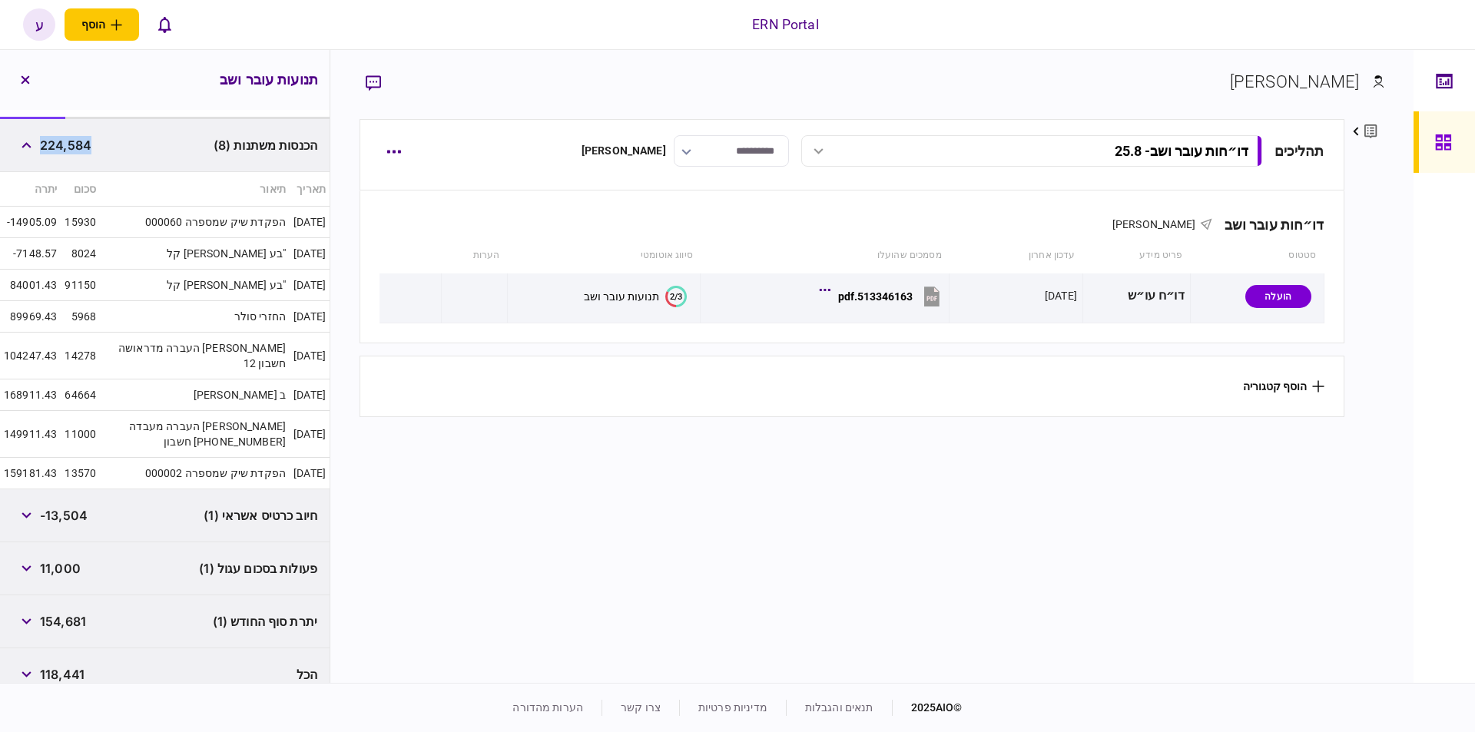
copy span "224,584"
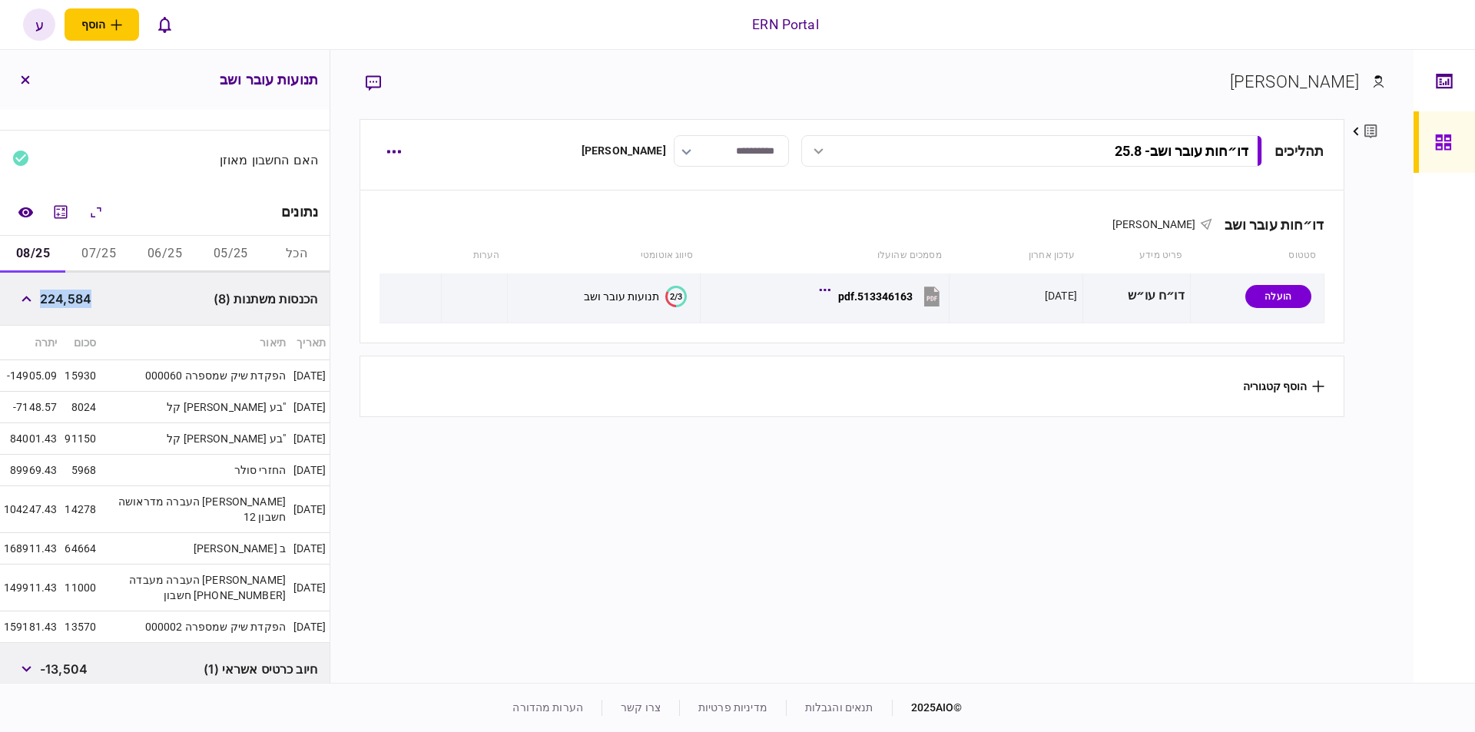
scroll to position [74, 0]
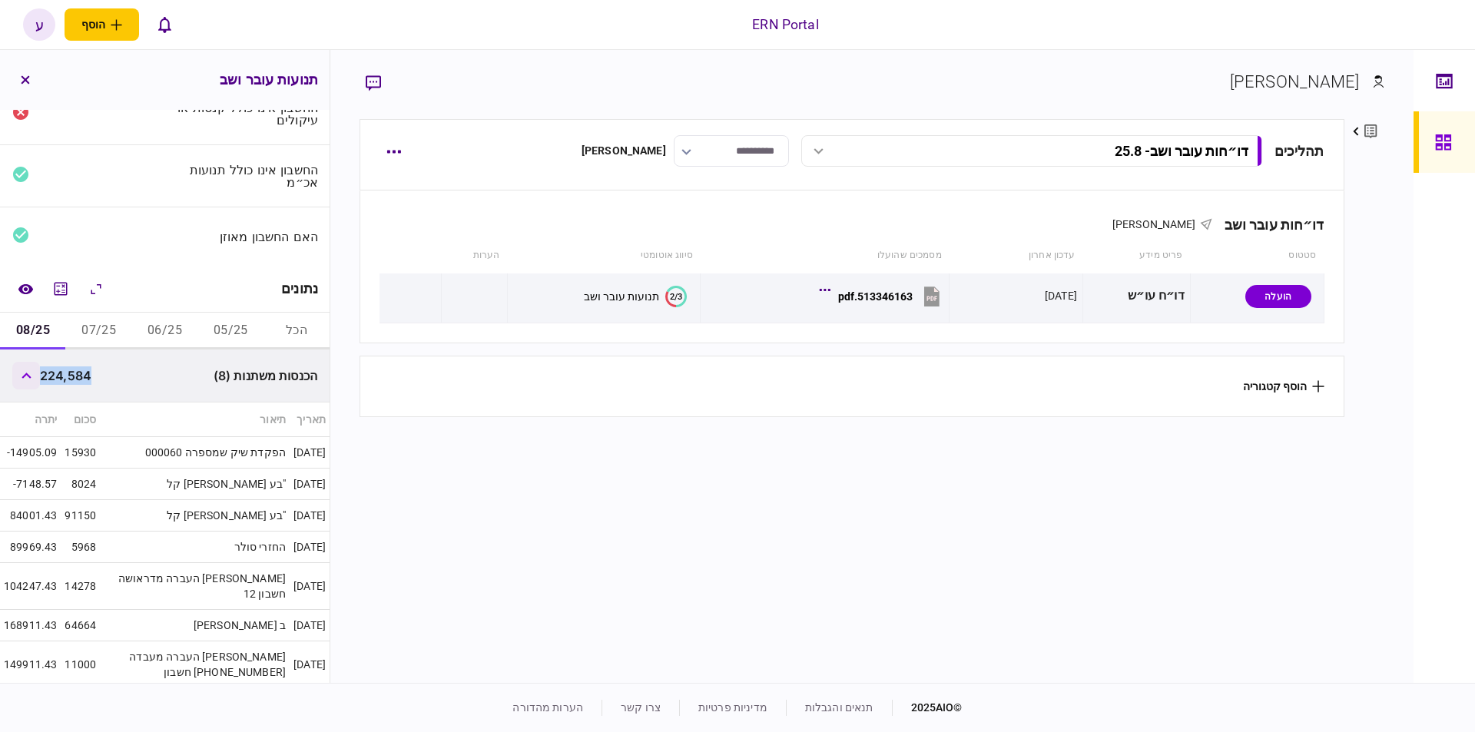
click at [22, 370] on button "button" at bounding box center [26, 376] width 28 height 28
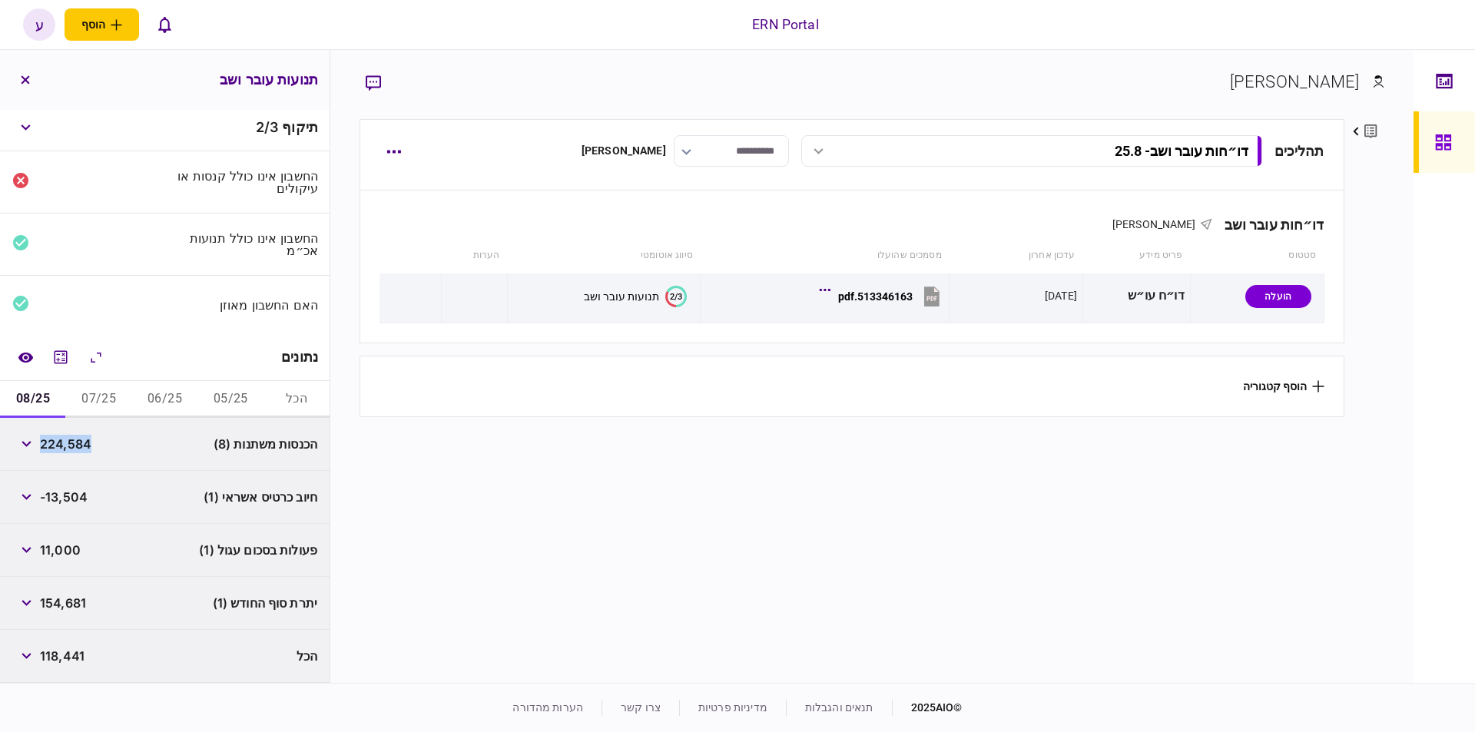
scroll to position [2, 0]
click at [78, 608] on span "154,681" at bounding box center [63, 606] width 46 height 18
copy span "154,681"
click at [105, 393] on button "07/25" at bounding box center [99, 402] width 66 height 37
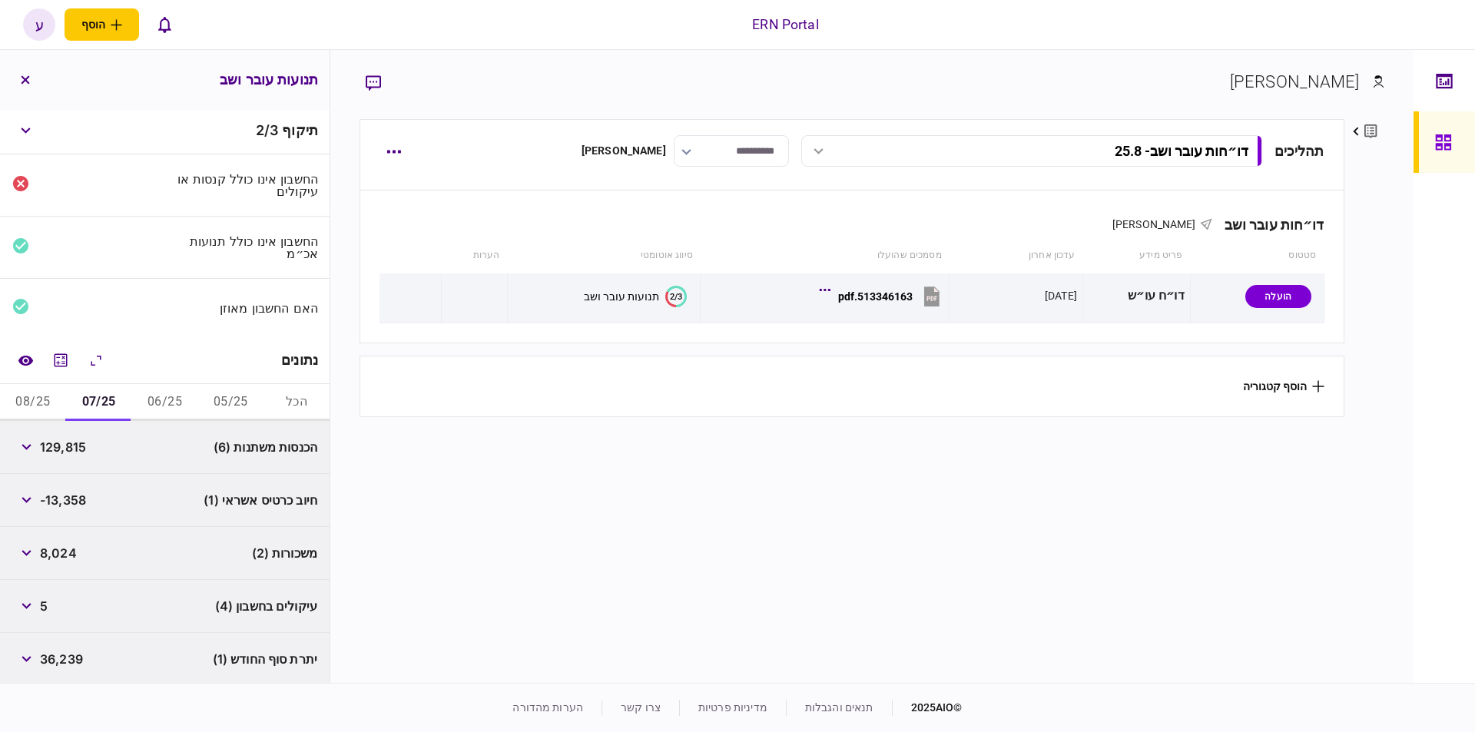
click at [75, 446] on span "129,815" at bounding box center [63, 447] width 46 height 18
click at [75, 445] on span "129,815" at bounding box center [63, 447] width 46 height 18
copy span "129,815"
click at [71, 668] on div "36,239" at bounding box center [47, 660] width 71 height 28
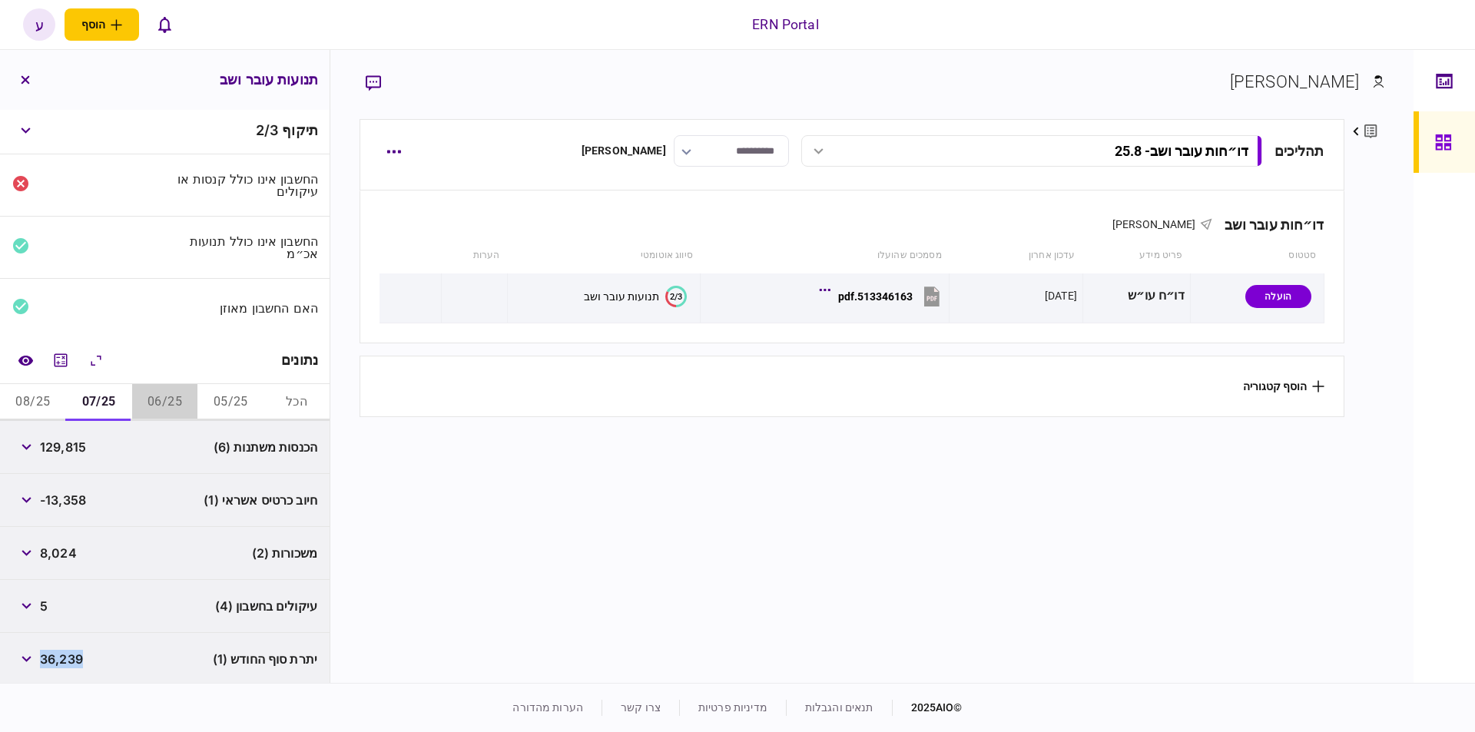
drag, startPoint x: 152, startPoint y: 381, endPoint x: 158, endPoint y: 389, distance: 9.4
click at [154, 386] on button "06/25" at bounding box center [165, 402] width 66 height 37
click at [158, 389] on button "06/25" at bounding box center [165, 402] width 66 height 37
click at [68, 449] on span "140,802" at bounding box center [65, 447] width 51 height 18
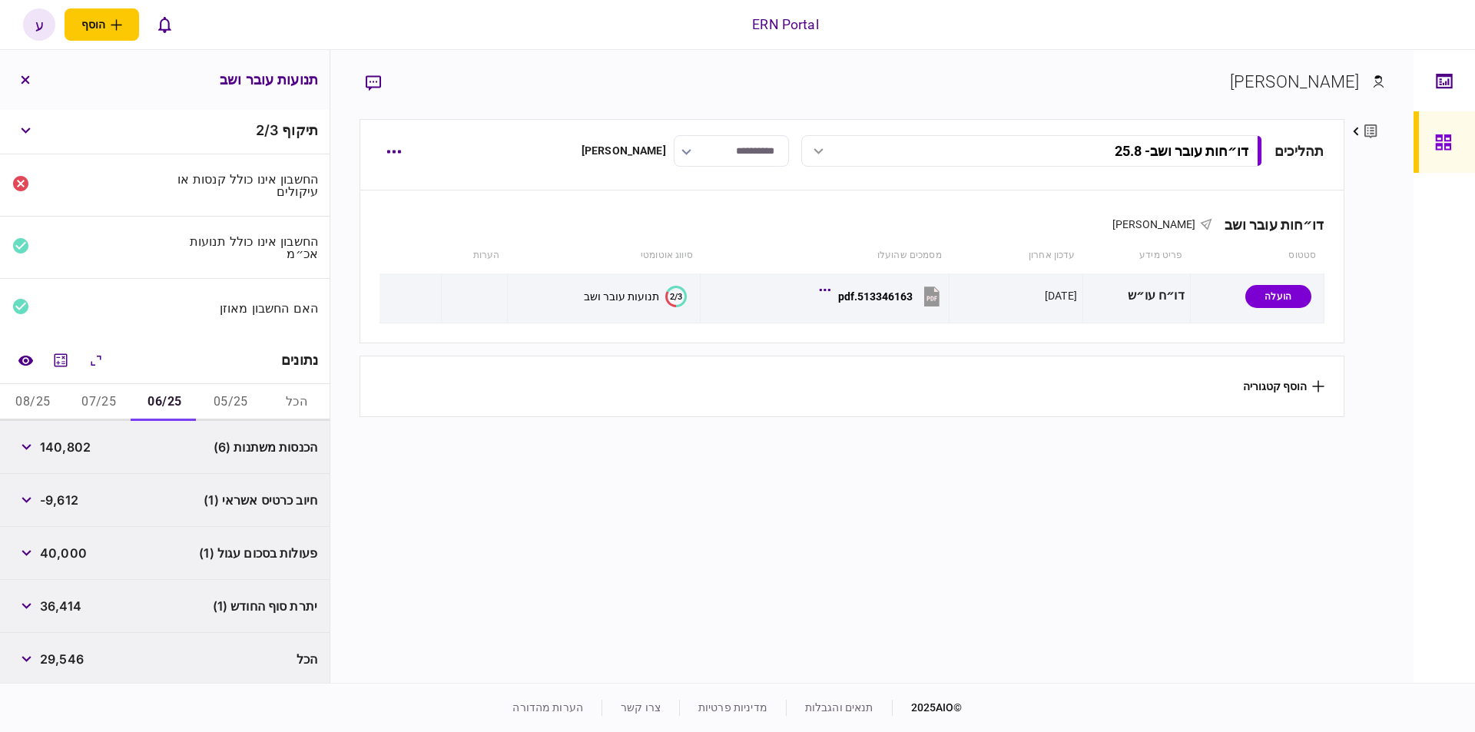
click at [64, 656] on span "29,546" at bounding box center [62, 659] width 44 height 18
click at [65, 608] on span "36,414" at bounding box center [60, 606] width 41 height 18
